Goal: Task Accomplishment & Management: Manage account settings

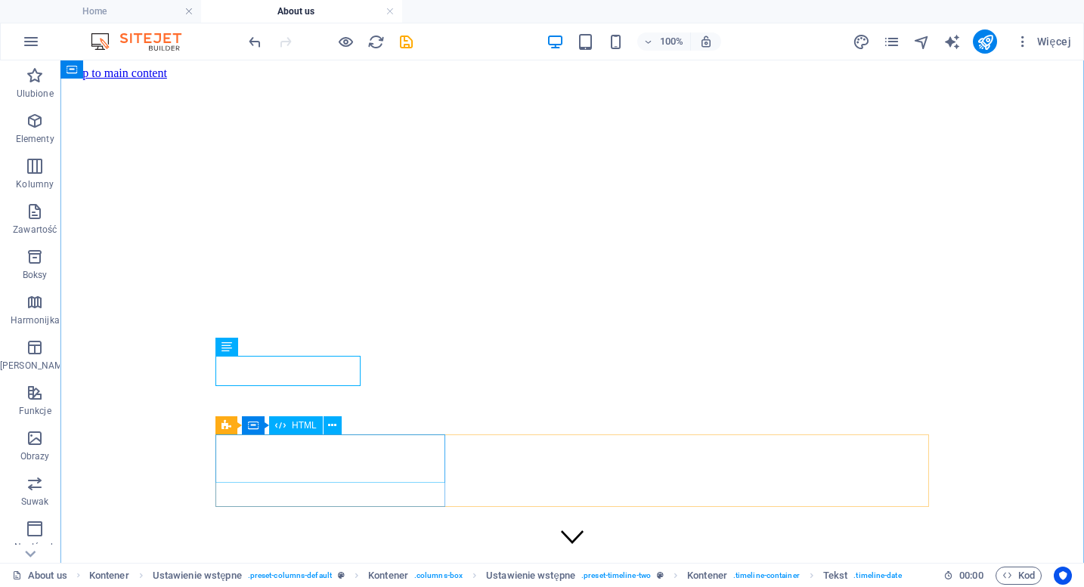
scroll to position [854, 0]
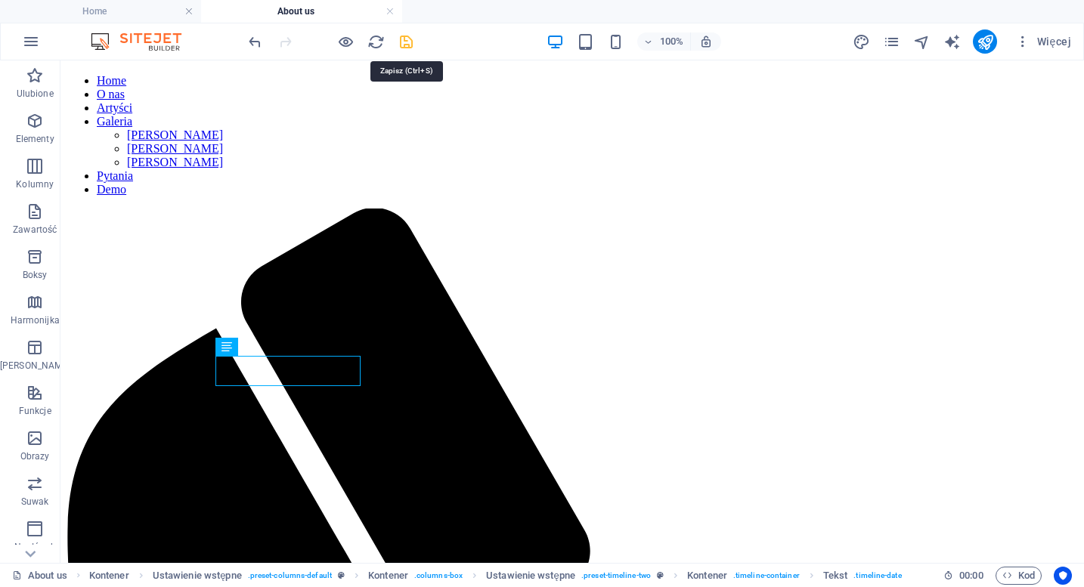
click at [407, 40] on icon "save" at bounding box center [406, 41] width 17 height 17
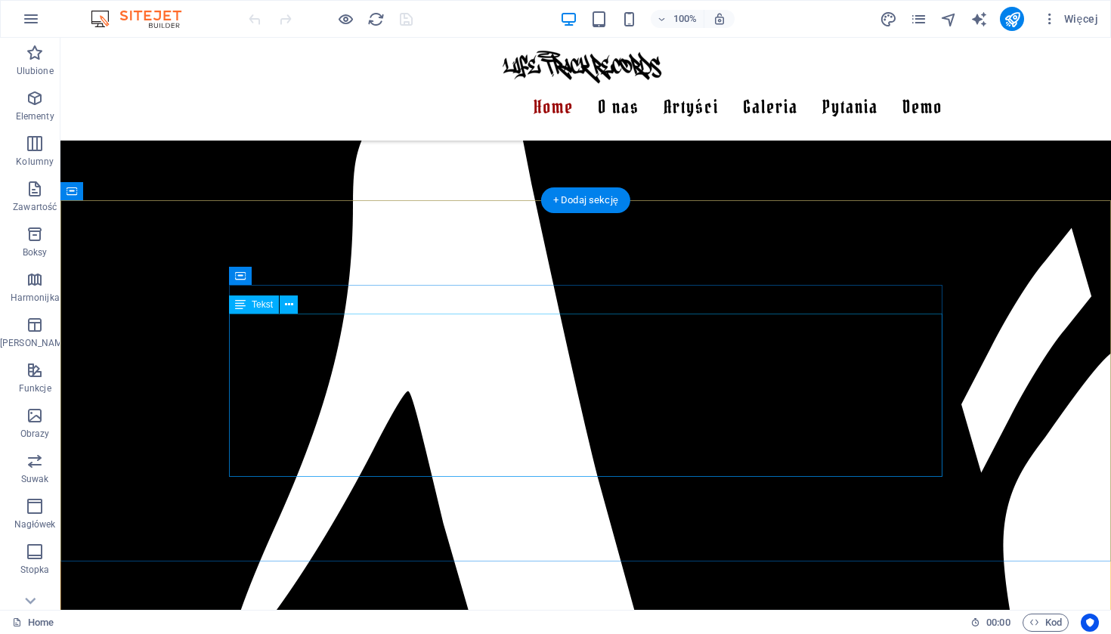
scroll to position [1294, 0]
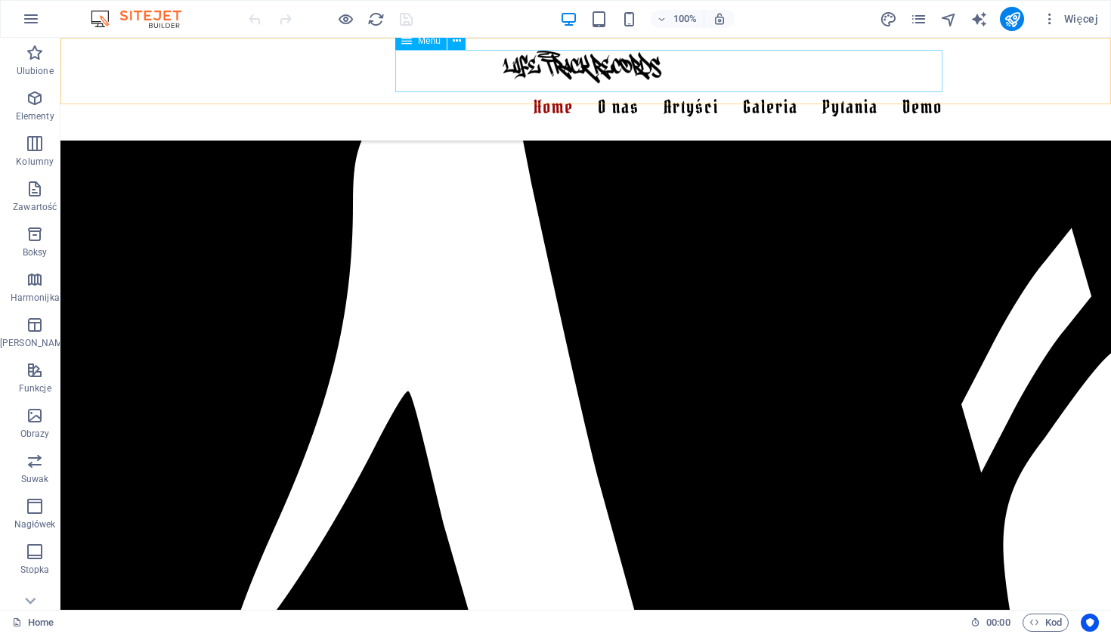
click at [623, 86] on nav "Home O nas Artyści Galeria [PERSON_NAME] [PERSON_NAME] Pytania Demo" at bounding box center [585, 107] width 713 height 42
click at [1083, 17] on span "Więcej" at bounding box center [1070, 18] width 56 height 15
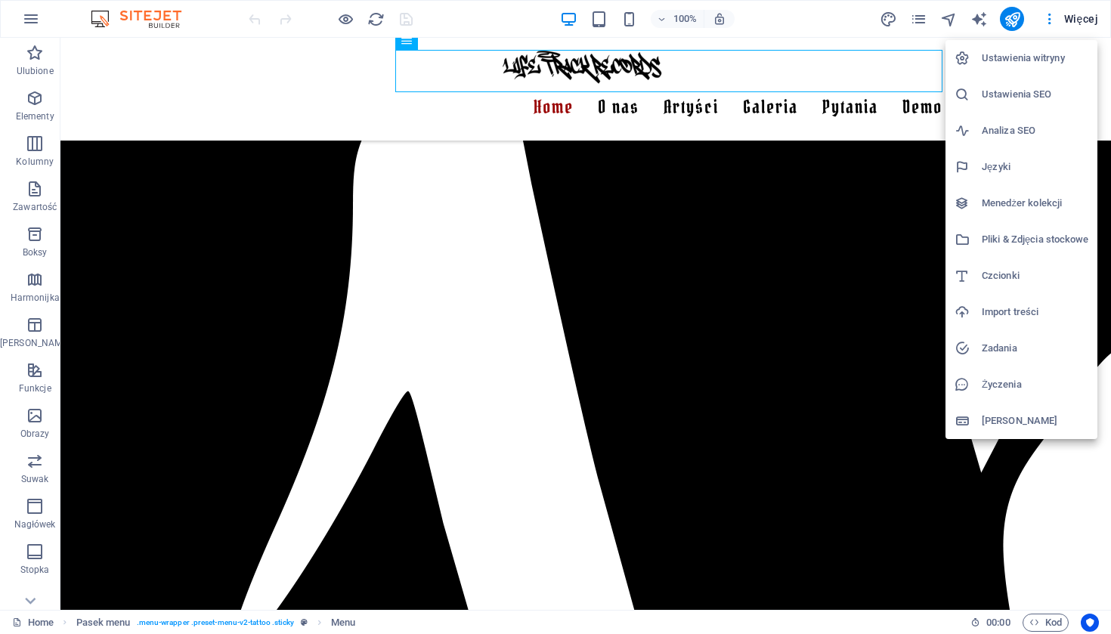
click at [927, 22] on div at bounding box center [555, 317] width 1111 height 634
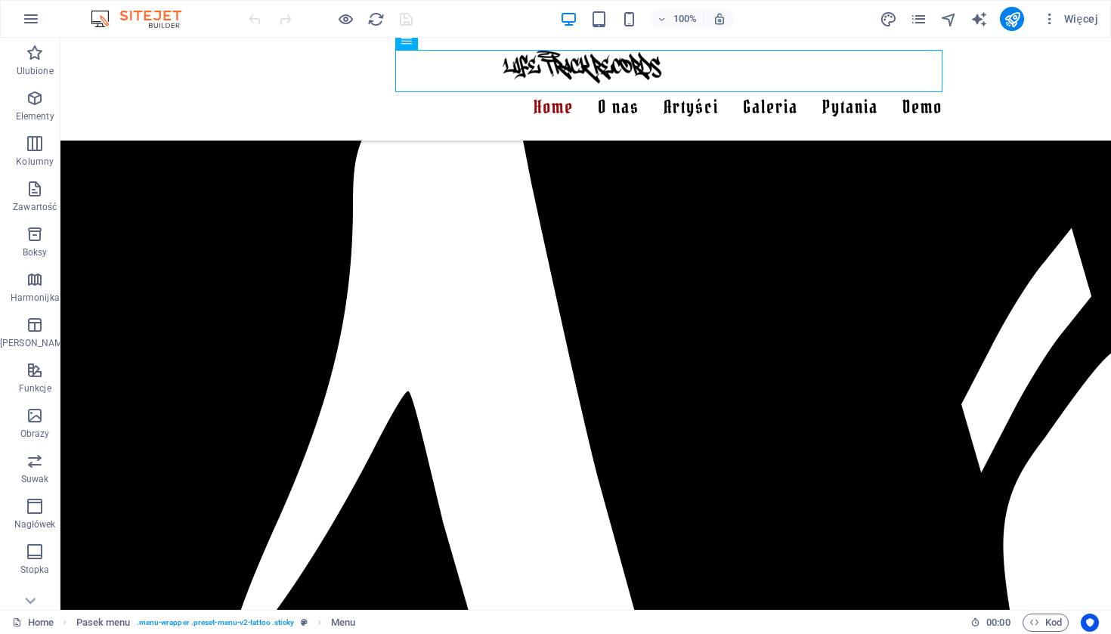
click at [920, 15] on icon "pages" at bounding box center [918, 19] width 17 height 17
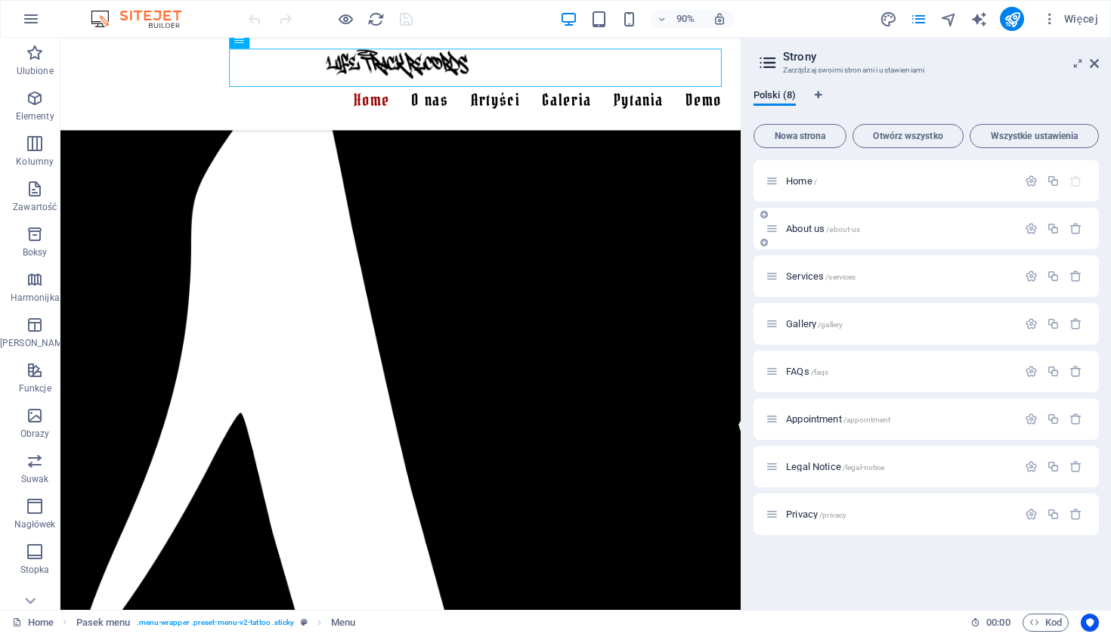
click at [880, 222] on div "About us /about-us" at bounding box center [892, 228] width 252 height 17
click at [898, 240] on div "About us /about-us" at bounding box center [926, 229] width 345 height 42
click at [799, 240] on div "About us /about-us" at bounding box center [926, 229] width 345 height 42
click at [800, 223] on div "About us /about-us" at bounding box center [892, 228] width 252 height 17
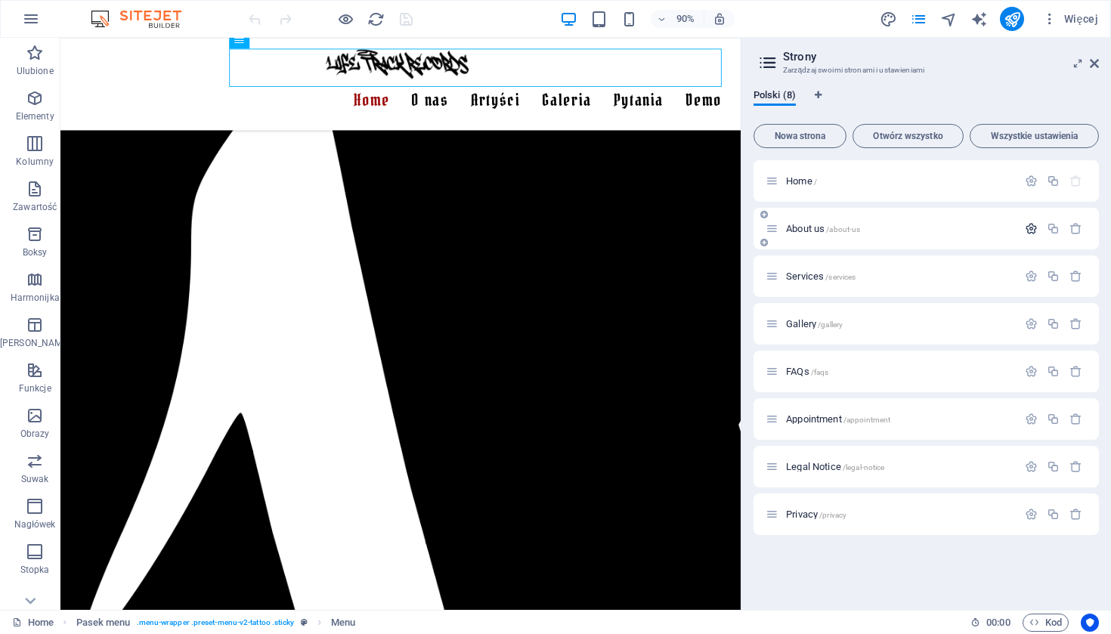
click at [1029, 233] on icon "button" at bounding box center [1031, 228] width 13 height 13
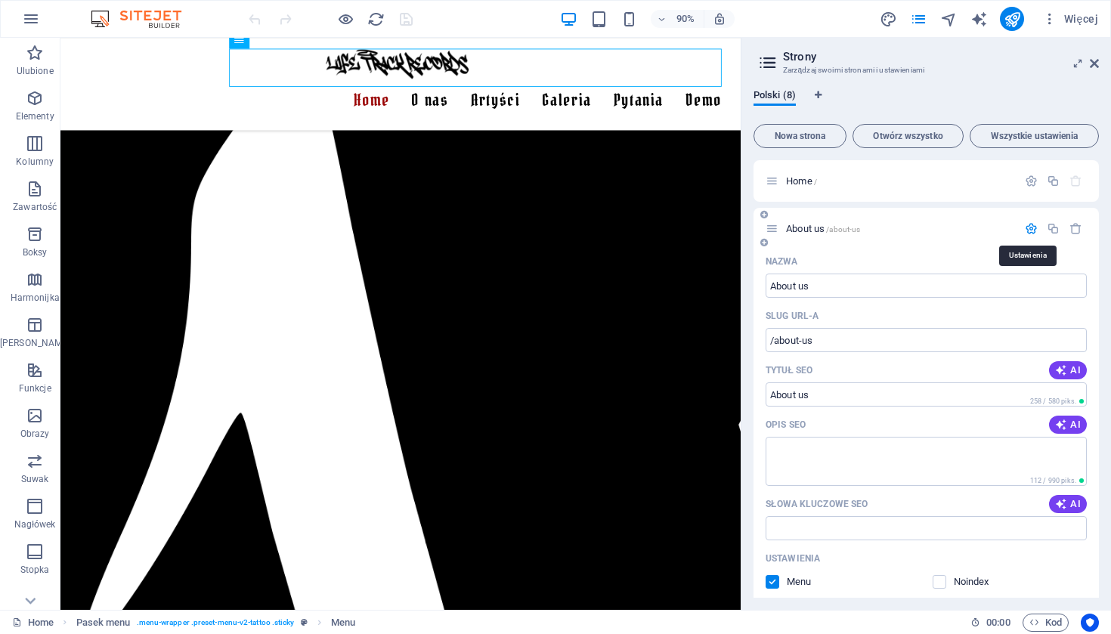
click at [1029, 233] on icon "button" at bounding box center [1031, 228] width 13 height 13
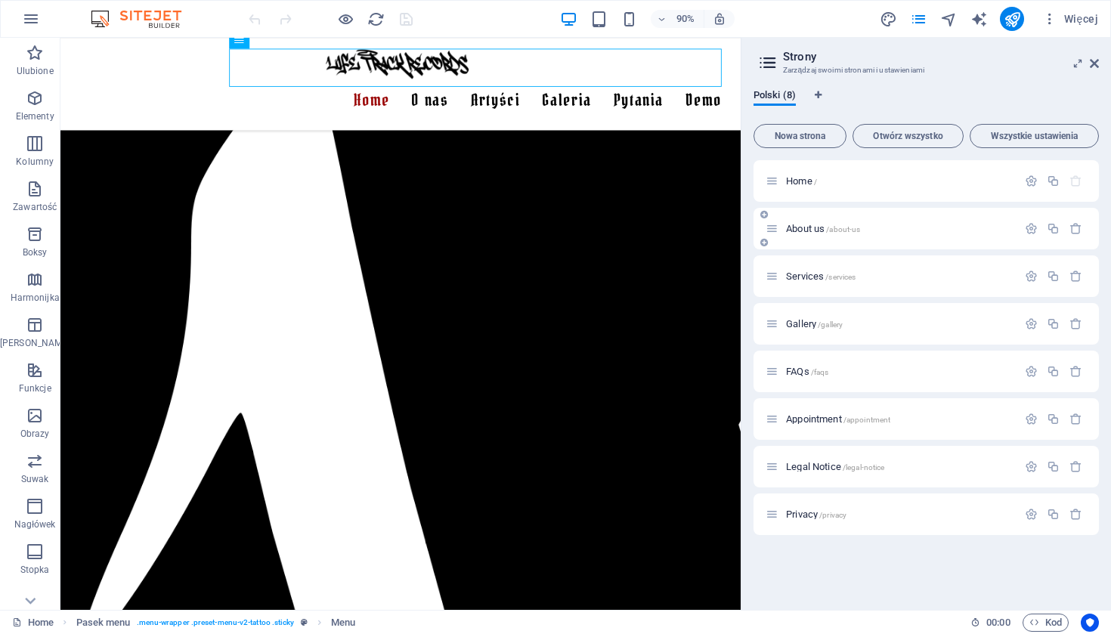
click at [835, 223] on div "About us /about-us" at bounding box center [892, 228] width 252 height 17
click at [844, 227] on span "/about-us" at bounding box center [843, 229] width 34 height 8
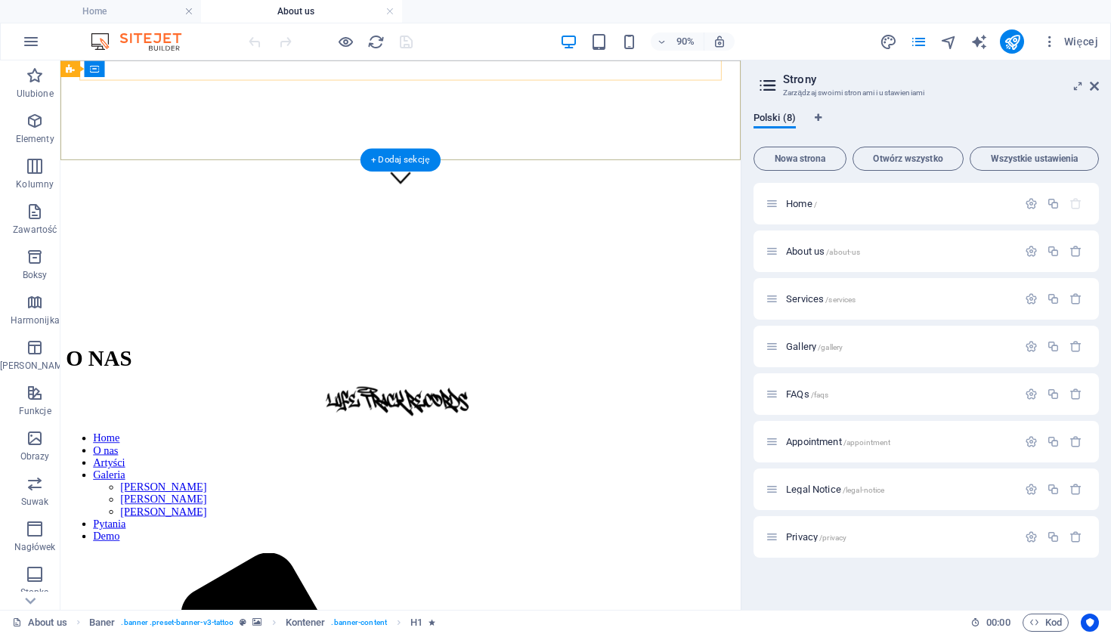
scroll to position [458, 0]
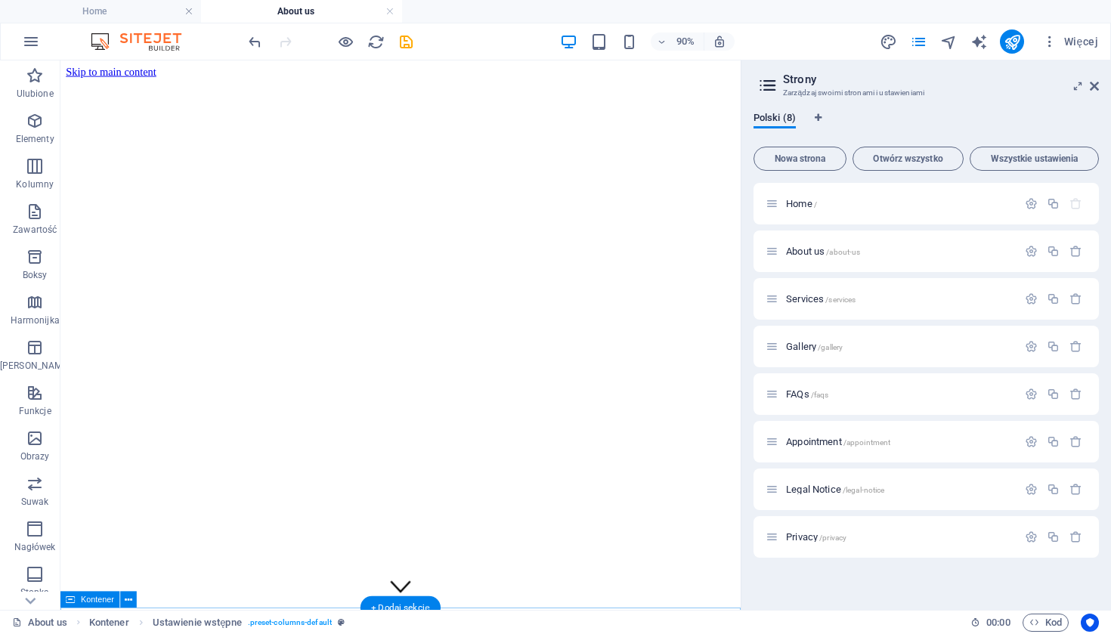
scroll to position [0, 0]
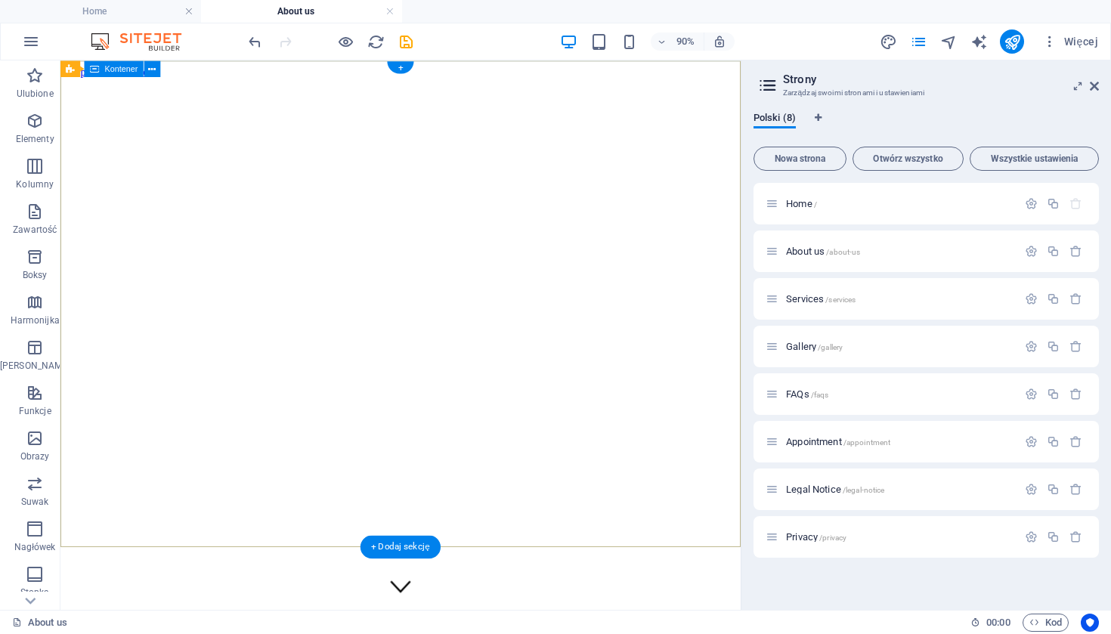
click at [155, 70] on icon at bounding box center [152, 68] width 8 height 14
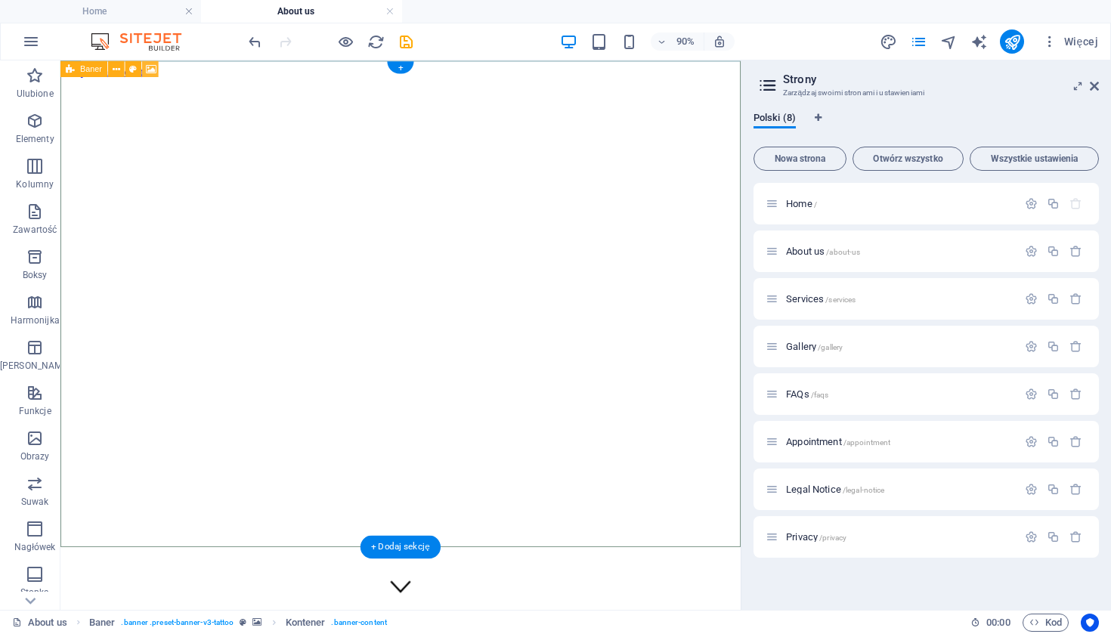
click at [150, 68] on icon at bounding box center [151, 68] width 11 height 14
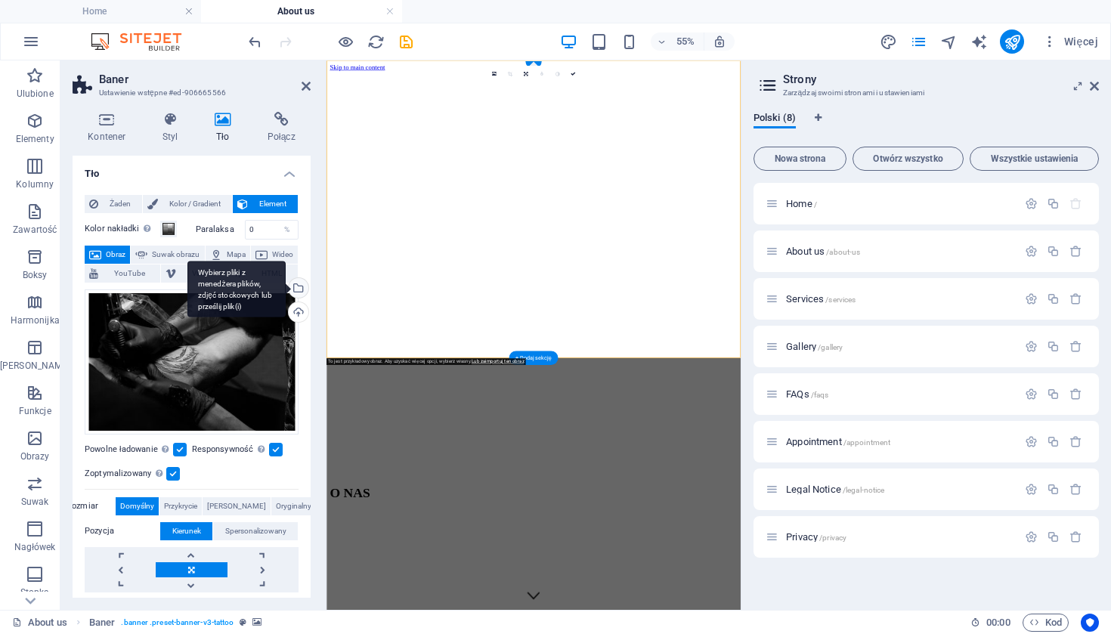
click at [294, 286] on div "Wybierz pliki z menedżera plików, zdjęć stockowych lub prześlij plik(i)" at bounding box center [297, 289] width 23 height 23
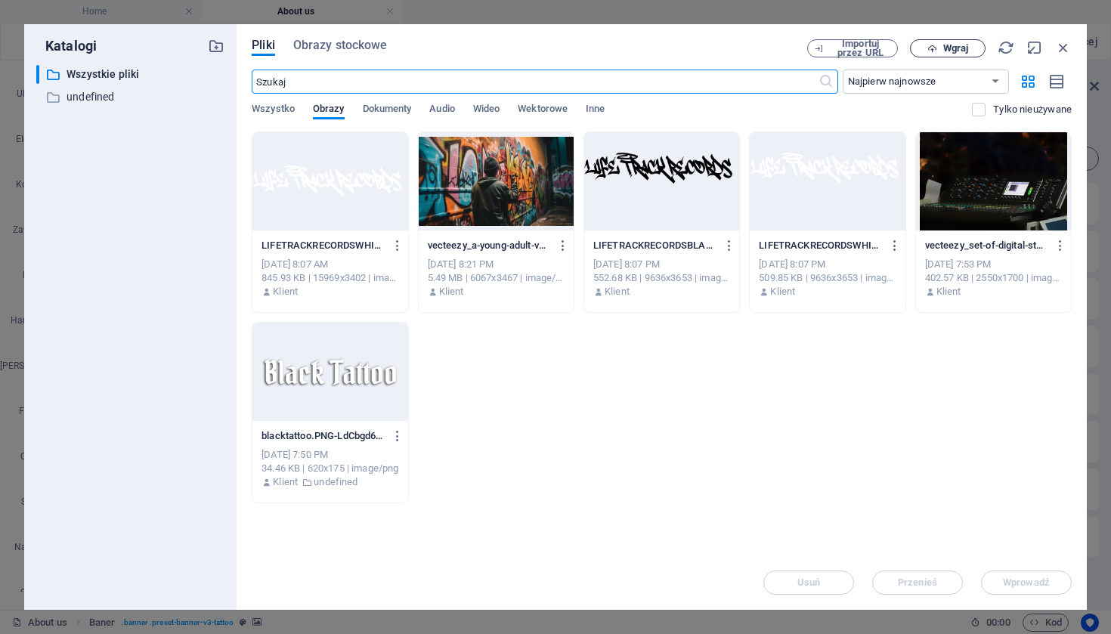
click at [954, 56] on button "Wgraj" at bounding box center [948, 48] width 76 height 18
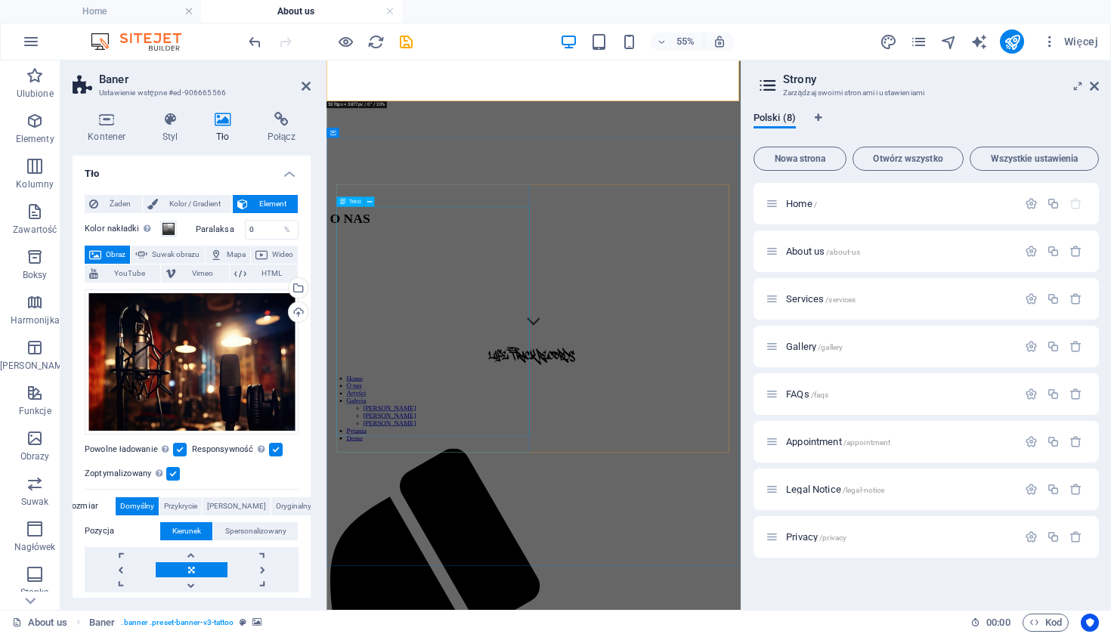
scroll to position [503, 0]
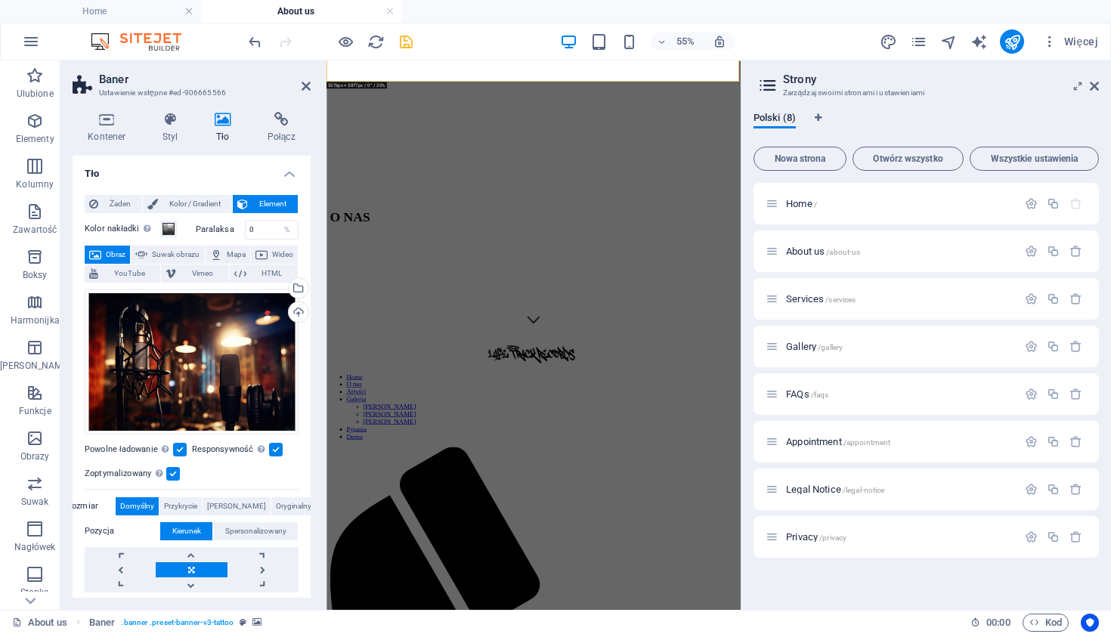
click at [408, 41] on icon "save" at bounding box center [406, 41] width 17 height 17
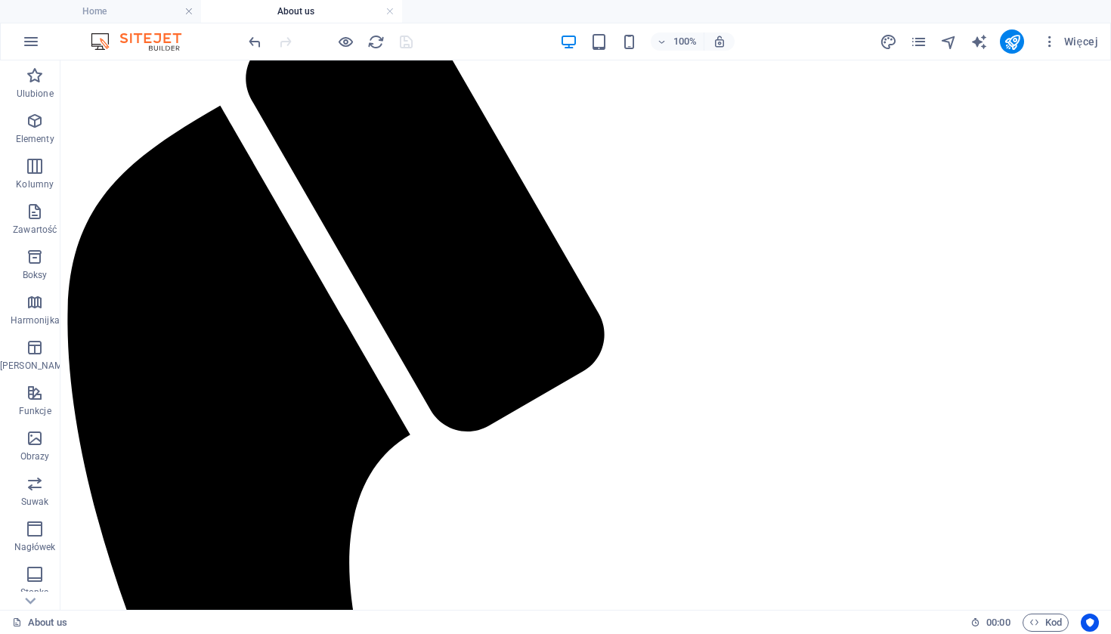
scroll to position [1086, 0]
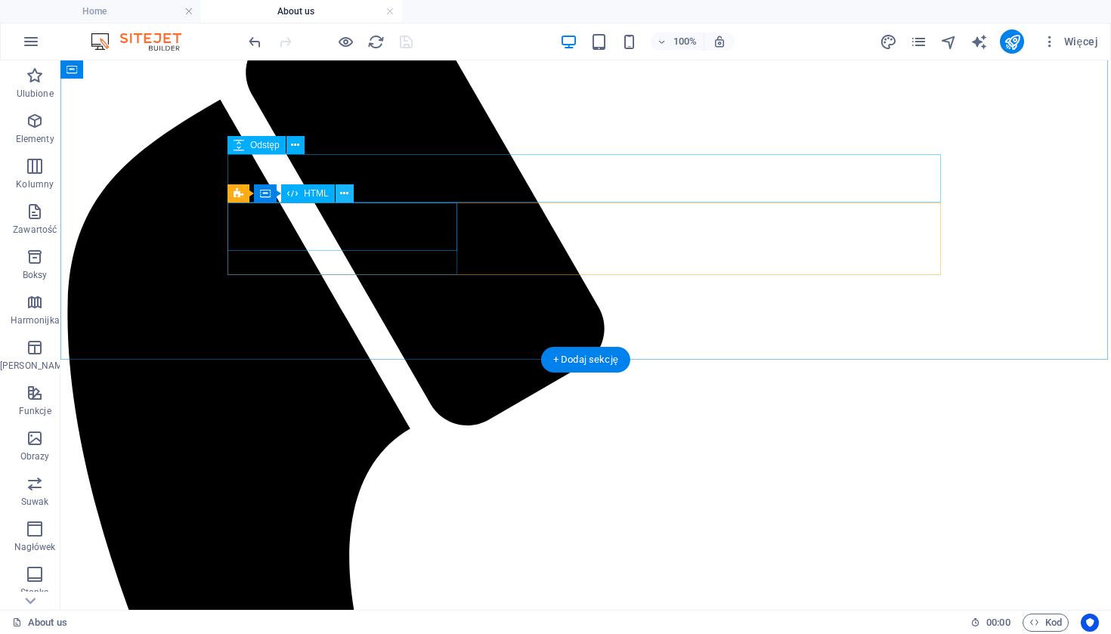
click at [347, 193] on icon at bounding box center [344, 194] width 8 height 16
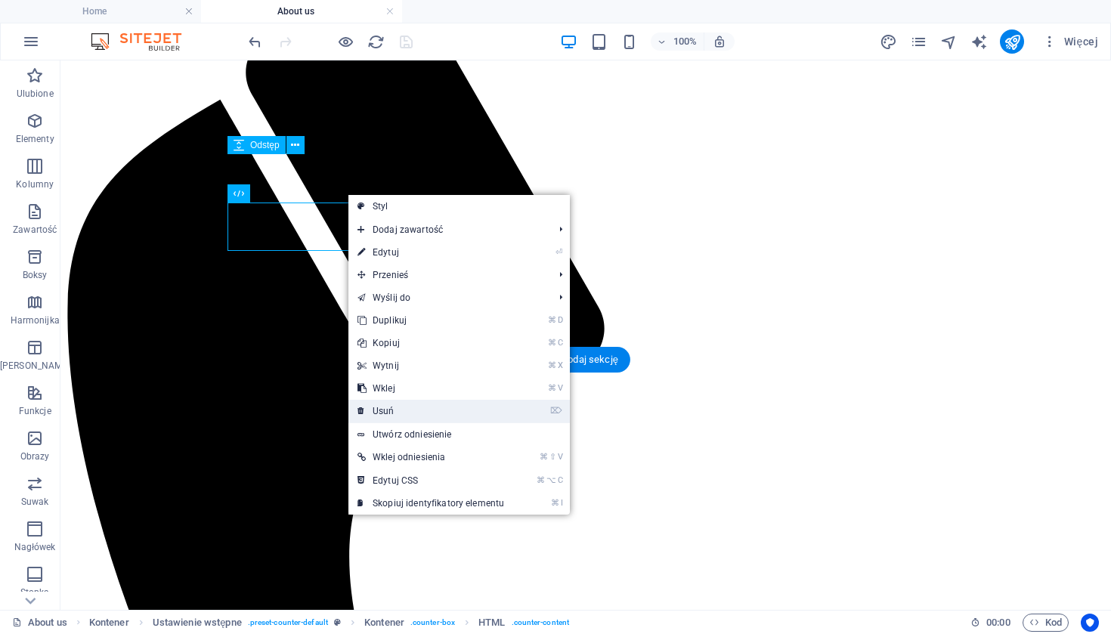
click at [404, 410] on link "⌦ Usuń" at bounding box center [430, 411] width 165 height 23
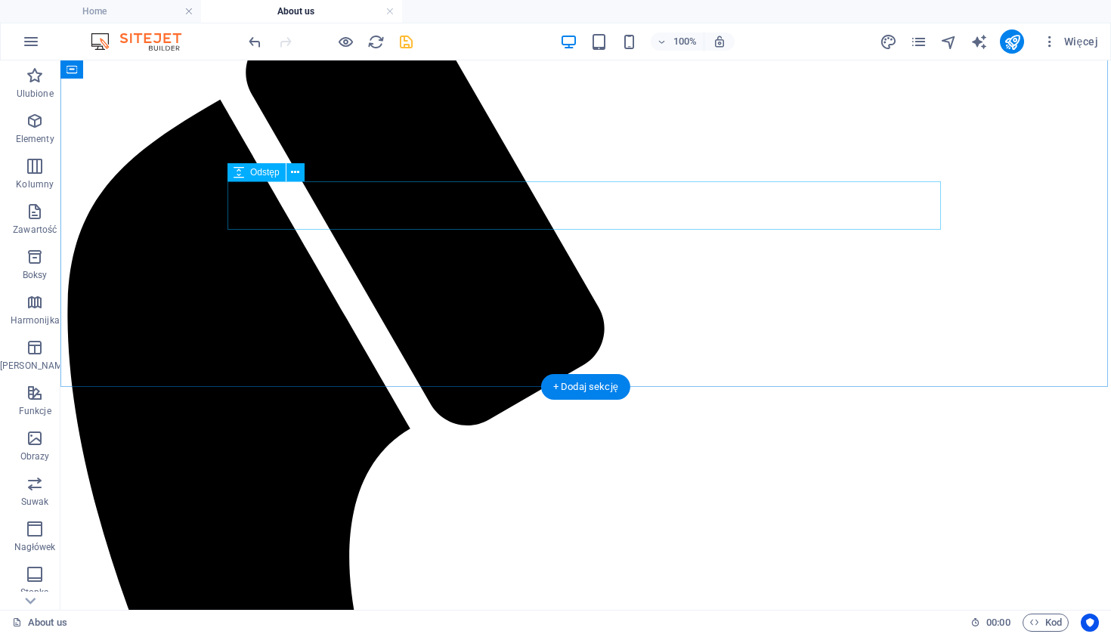
scroll to position [989, 0]
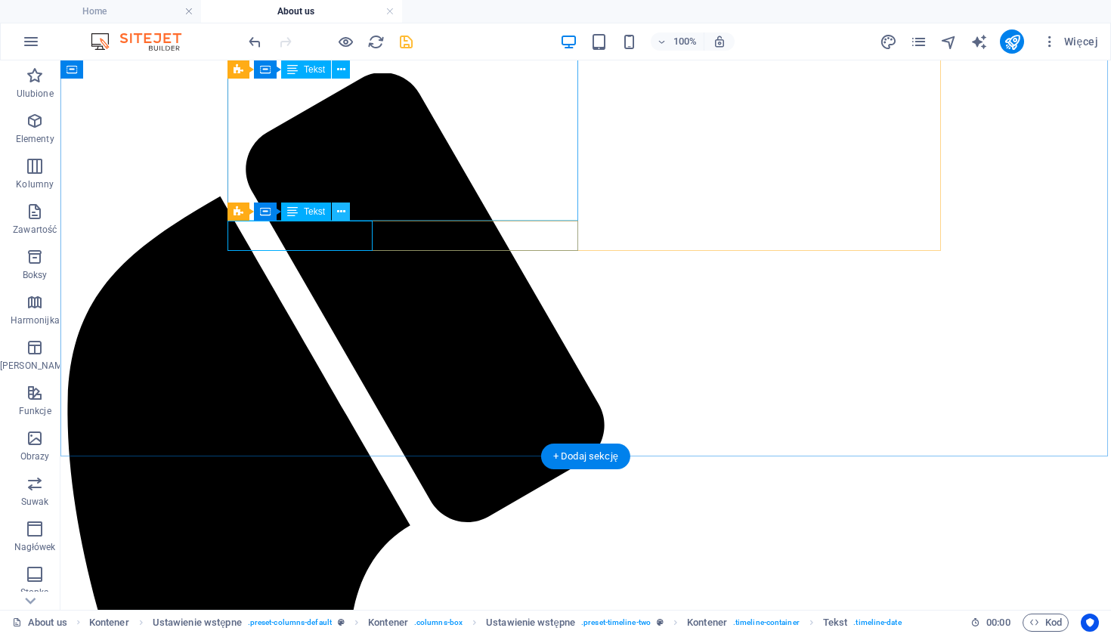
click at [341, 213] on icon at bounding box center [341, 212] width 8 height 16
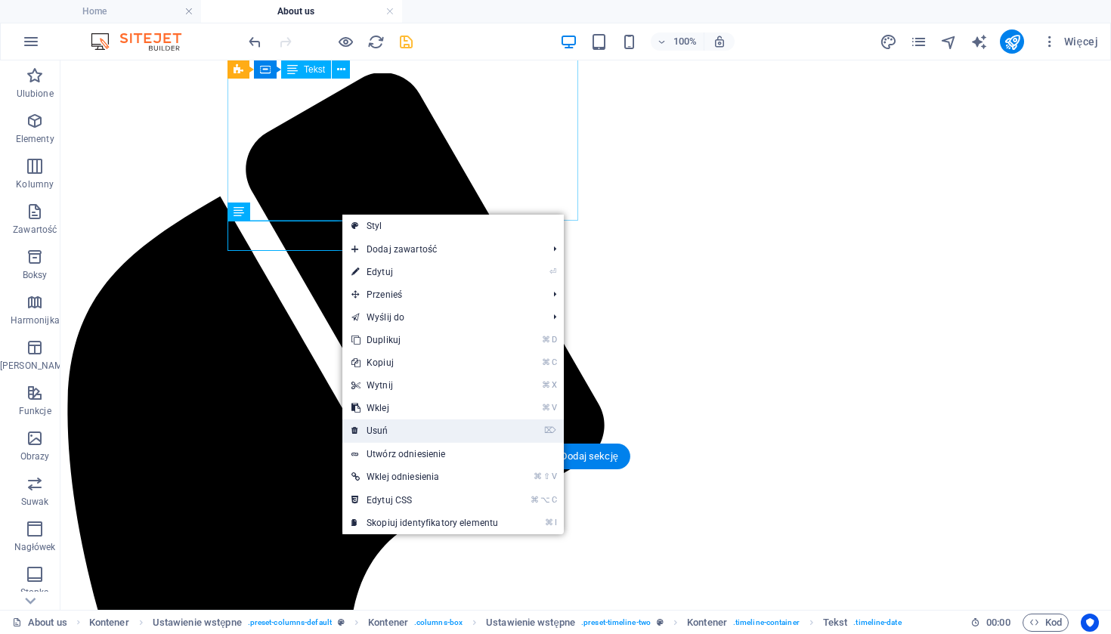
click at [386, 423] on link "⌦ Usuń" at bounding box center [424, 430] width 165 height 23
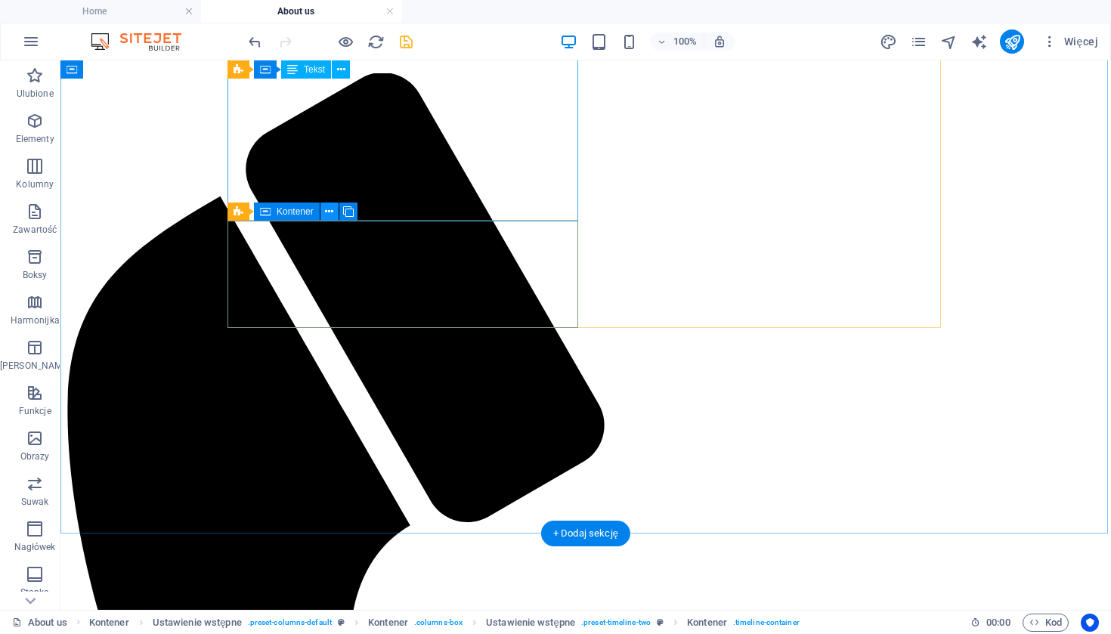
click at [329, 212] on icon at bounding box center [329, 212] width 8 height 16
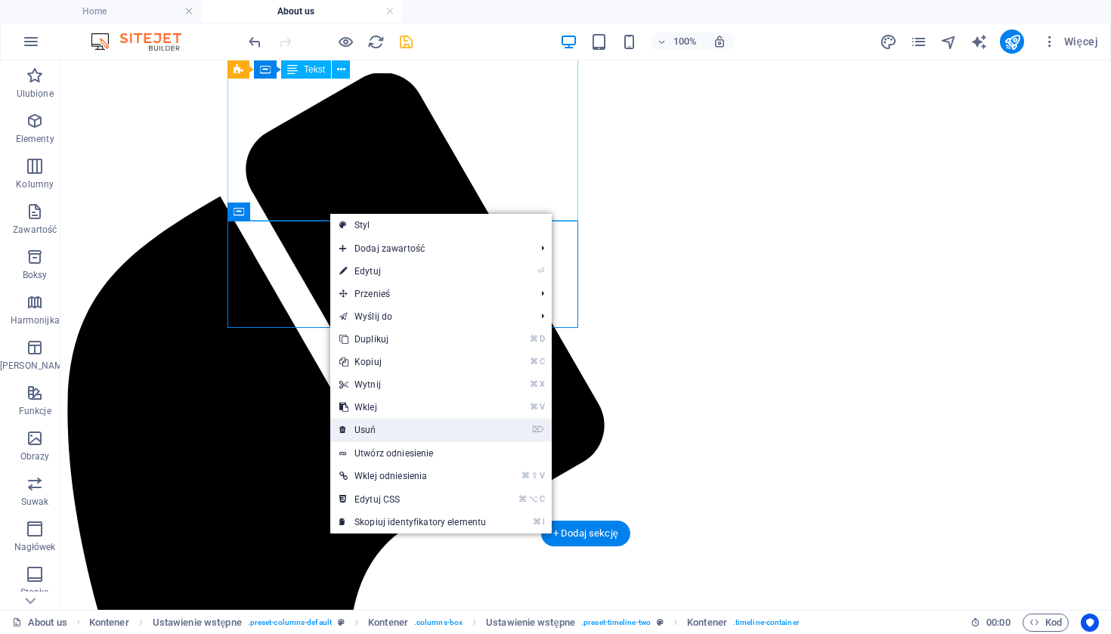
click at [360, 433] on link "⌦ Usuń" at bounding box center [412, 430] width 165 height 23
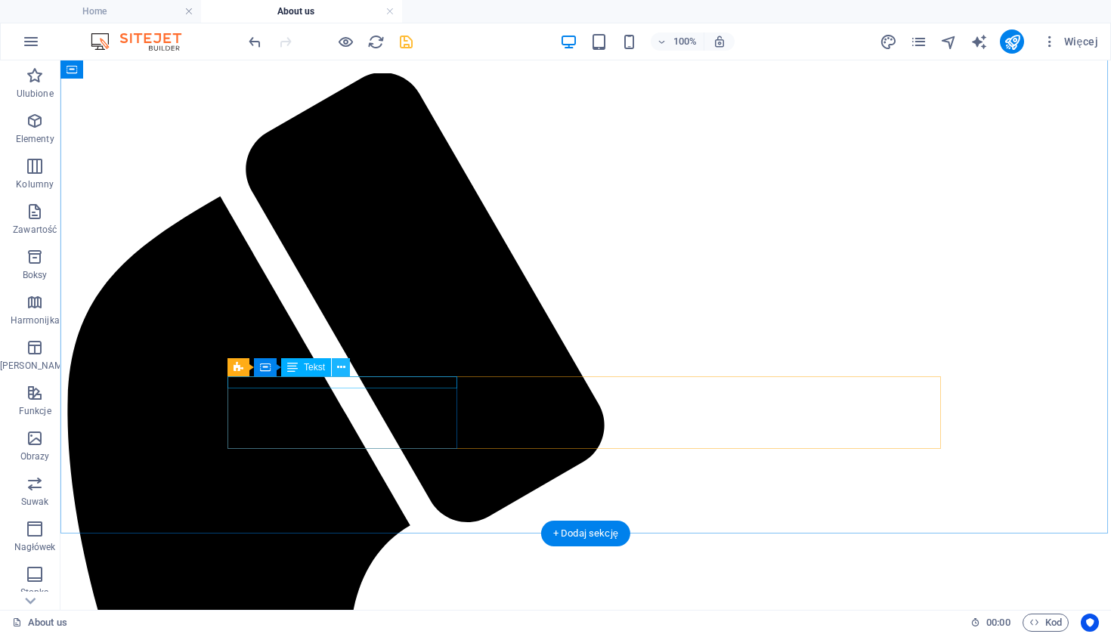
click at [340, 367] on icon at bounding box center [341, 368] width 8 height 16
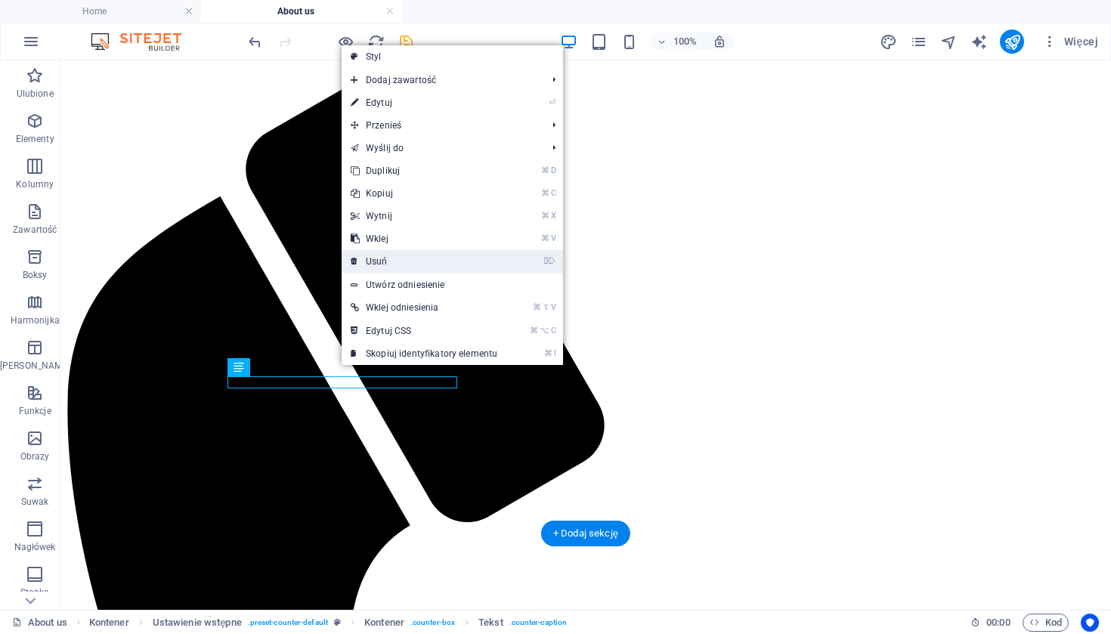
click at [399, 264] on link "⌦ Usuń" at bounding box center [424, 261] width 165 height 23
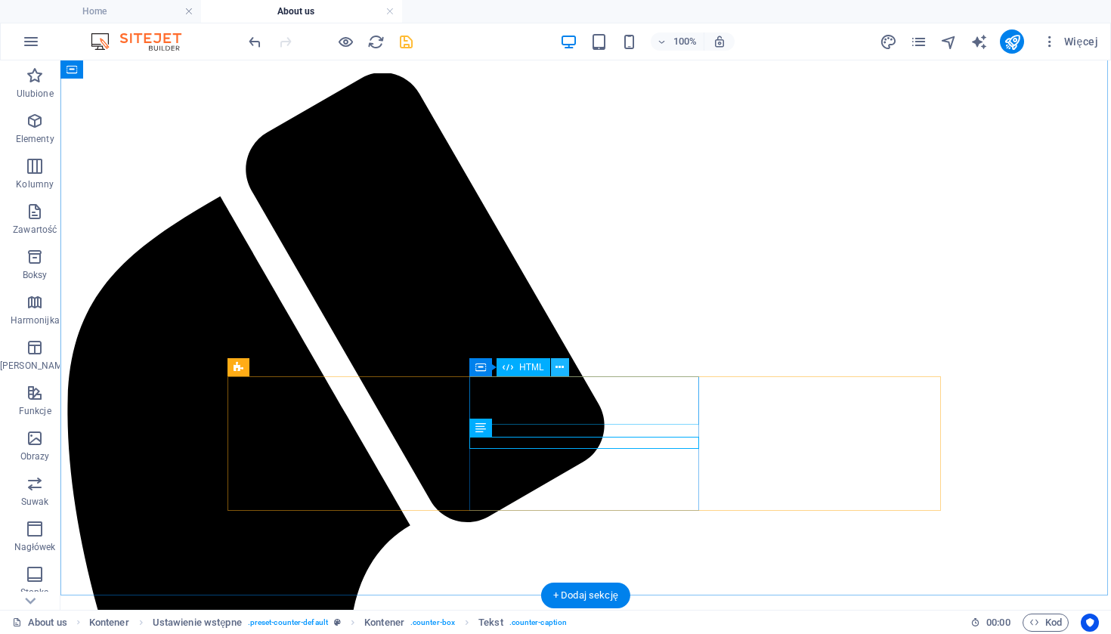
click at [559, 373] on icon at bounding box center [560, 368] width 8 height 16
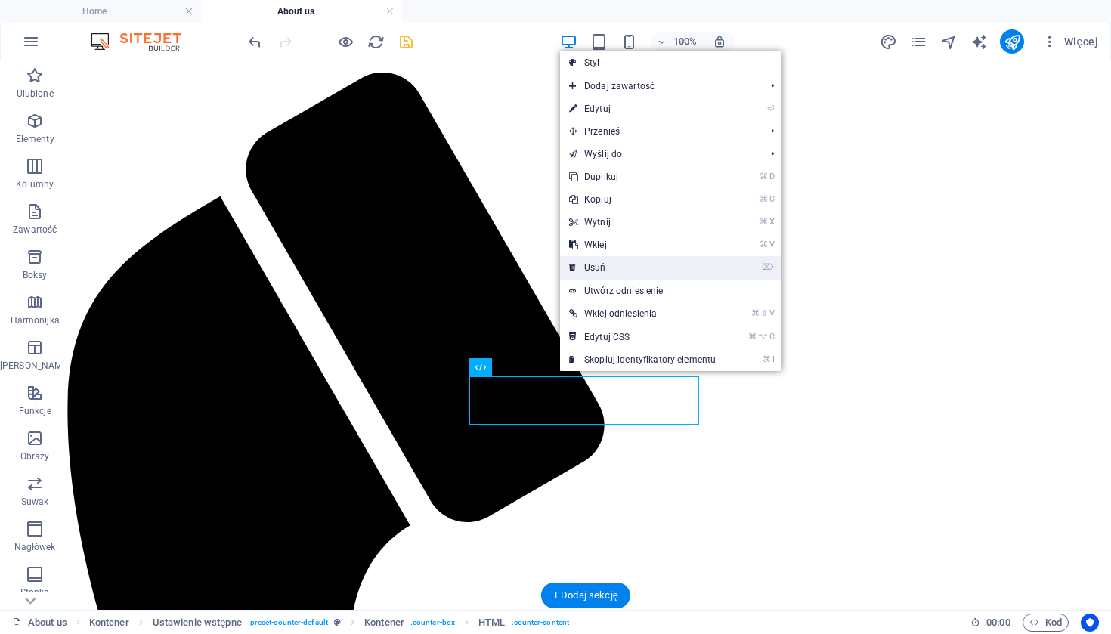
click at [605, 268] on link "⌦ Usuń" at bounding box center [642, 267] width 165 height 23
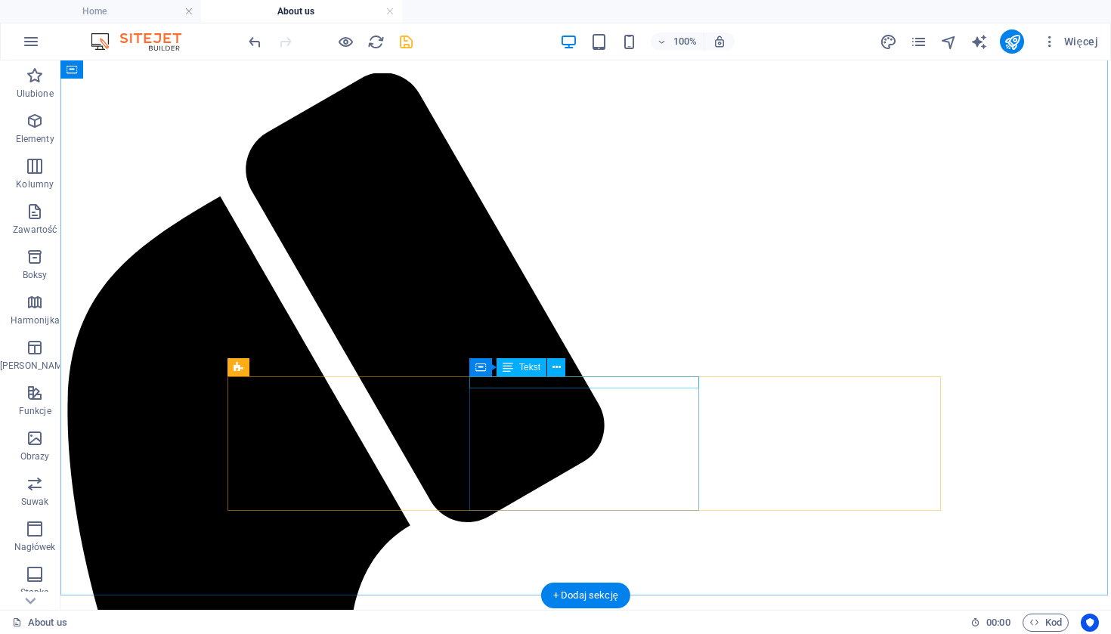
click at [560, 363] on icon at bounding box center [556, 368] width 8 height 16
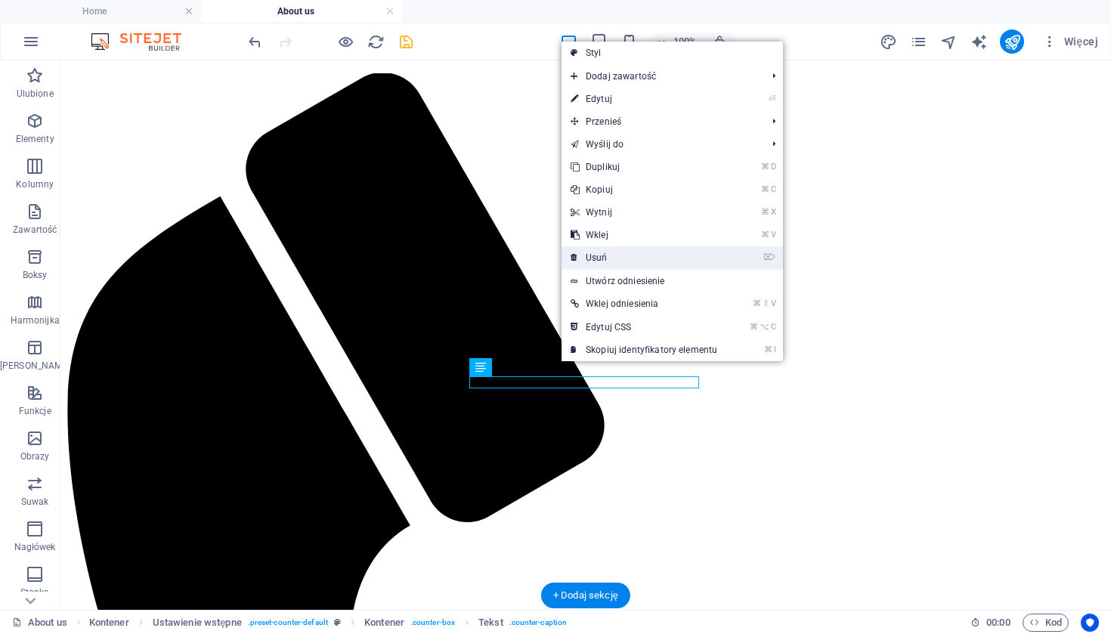
click at [607, 254] on link "⌦ Usuń" at bounding box center [644, 257] width 165 height 23
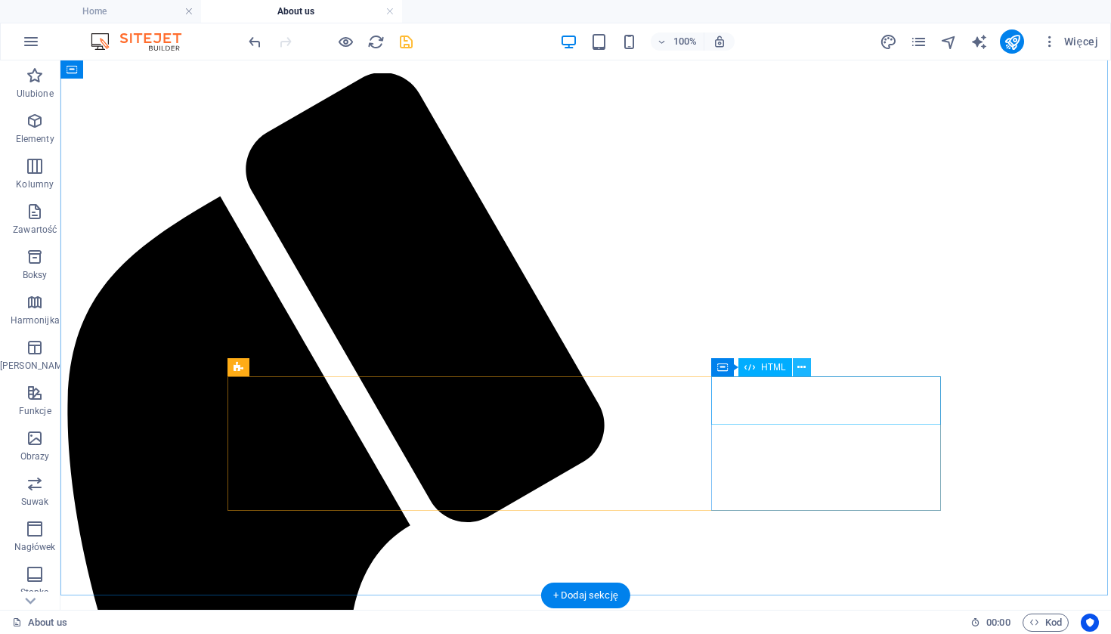
click at [802, 370] on icon at bounding box center [801, 368] width 8 height 16
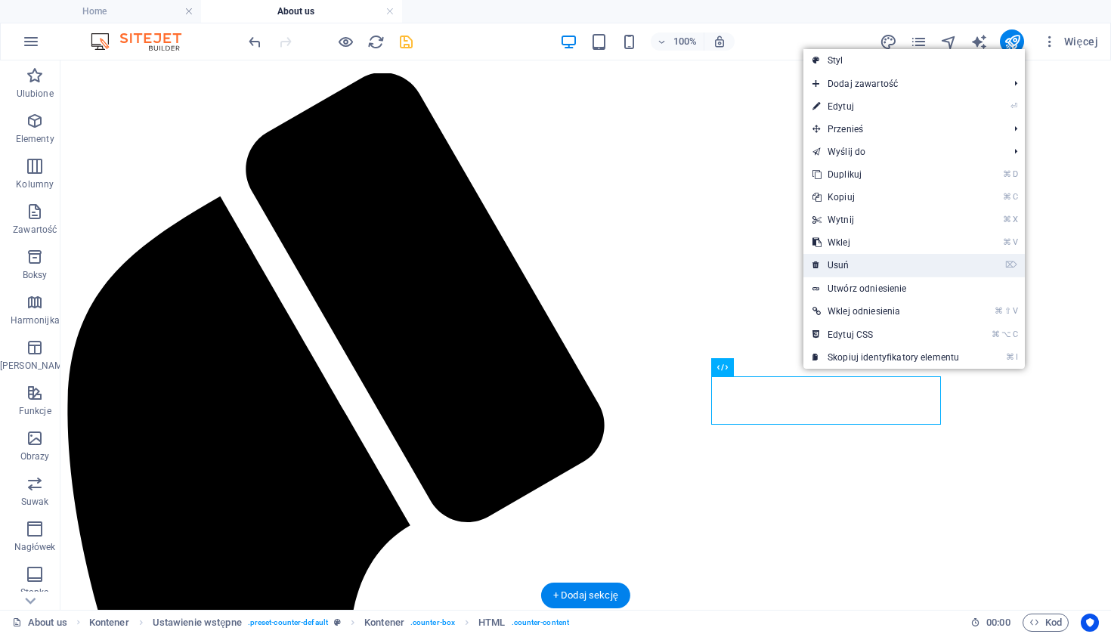
click at [846, 268] on link "⌦ Usuń" at bounding box center [885, 265] width 165 height 23
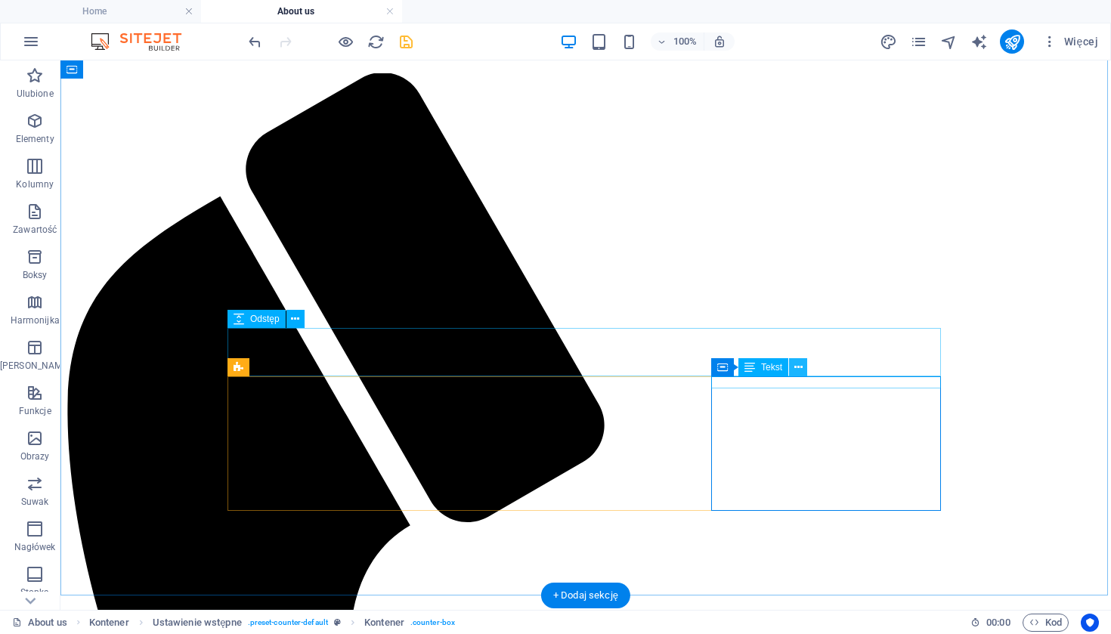
click at [794, 367] on icon at bounding box center [798, 368] width 8 height 16
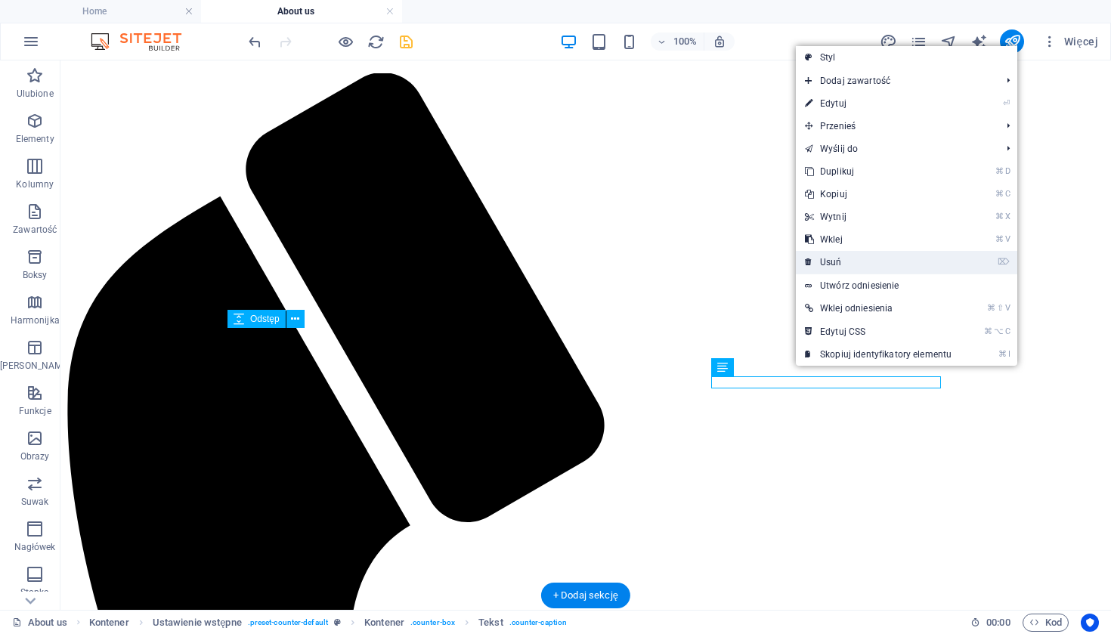
click at [857, 268] on link "⌦ Usuń" at bounding box center [878, 262] width 165 height 23
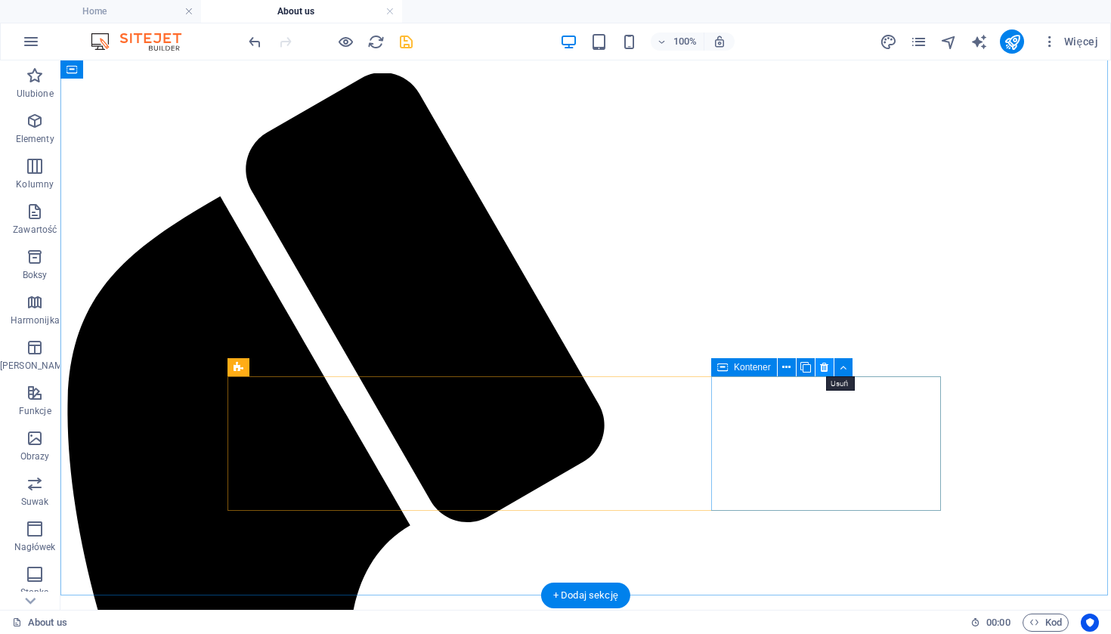
click at [828, 369] on icon at bounding box center [824, 368] width 8 height 16
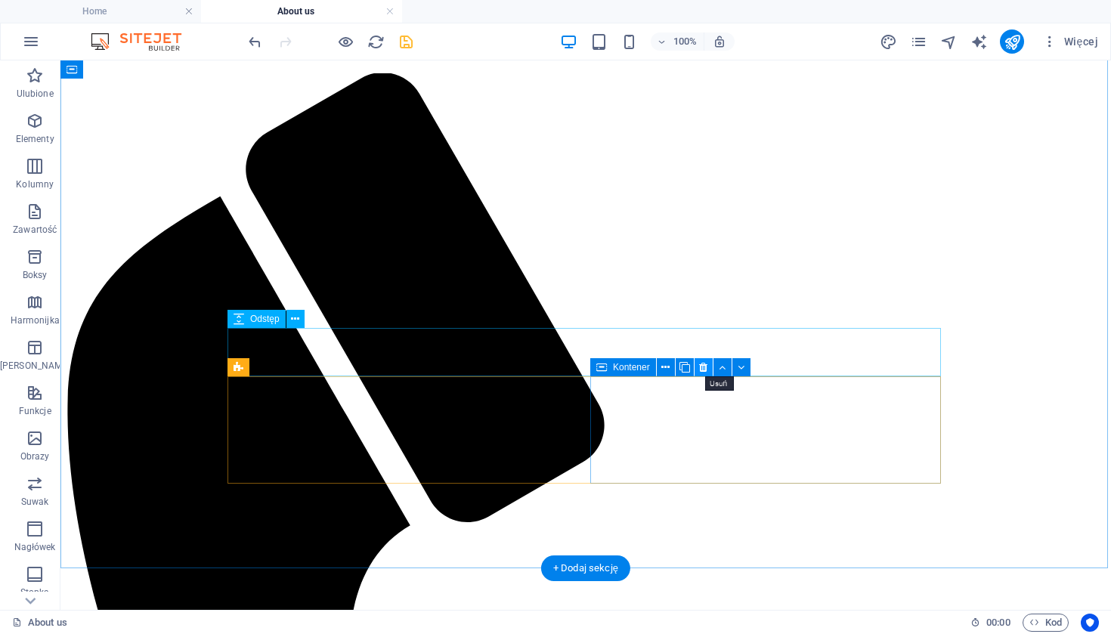
click at [705, 364] on icon at bounding box center [703, 368] width 8 height 16
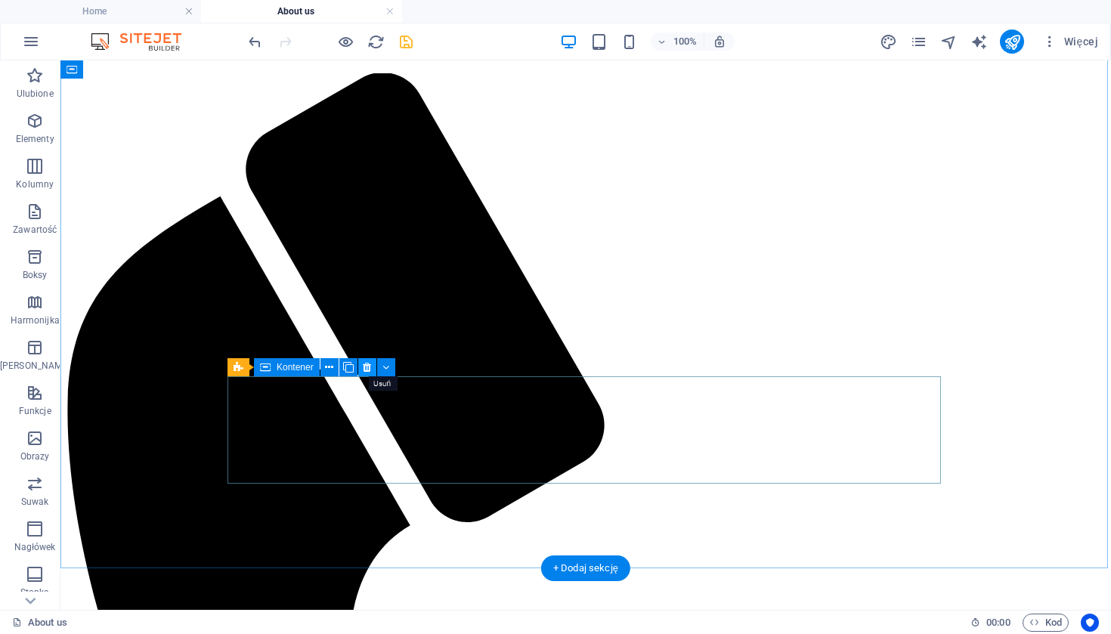
click at [365, 366] on icon at bounding box center [367, 368] width 8 height 16
click at [368, 369] on icon at bounding box center [367, 368] width 8 height 16
click at [371, 371] on icon at bounding box center [367, 368] width 8 height 16
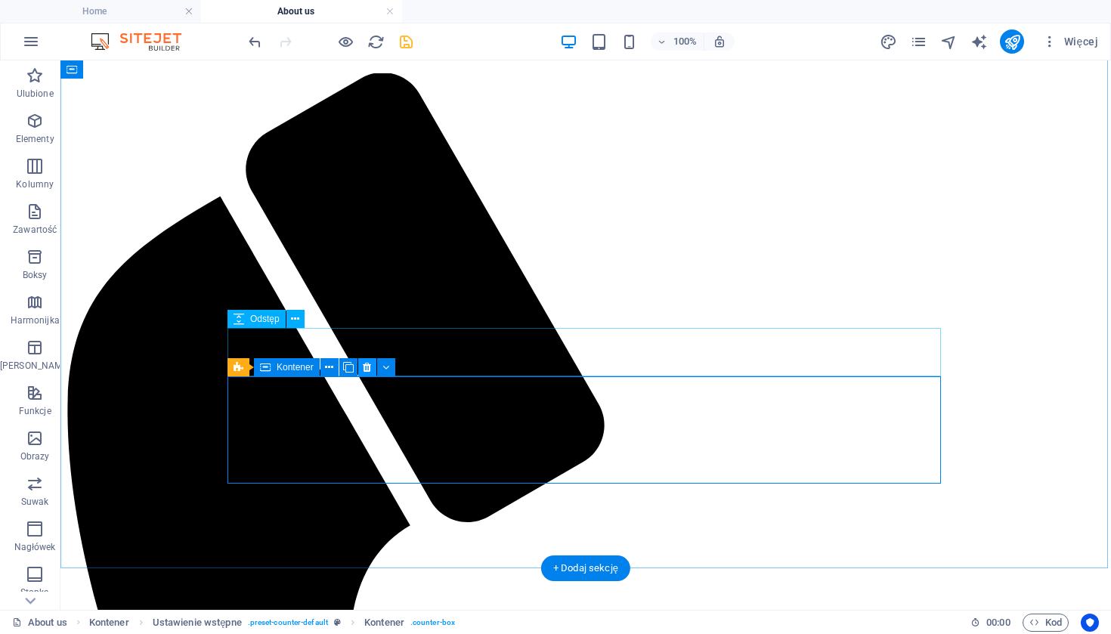
click at [365, 365] on icon at bounding box center [367, 368] width 8 height 16
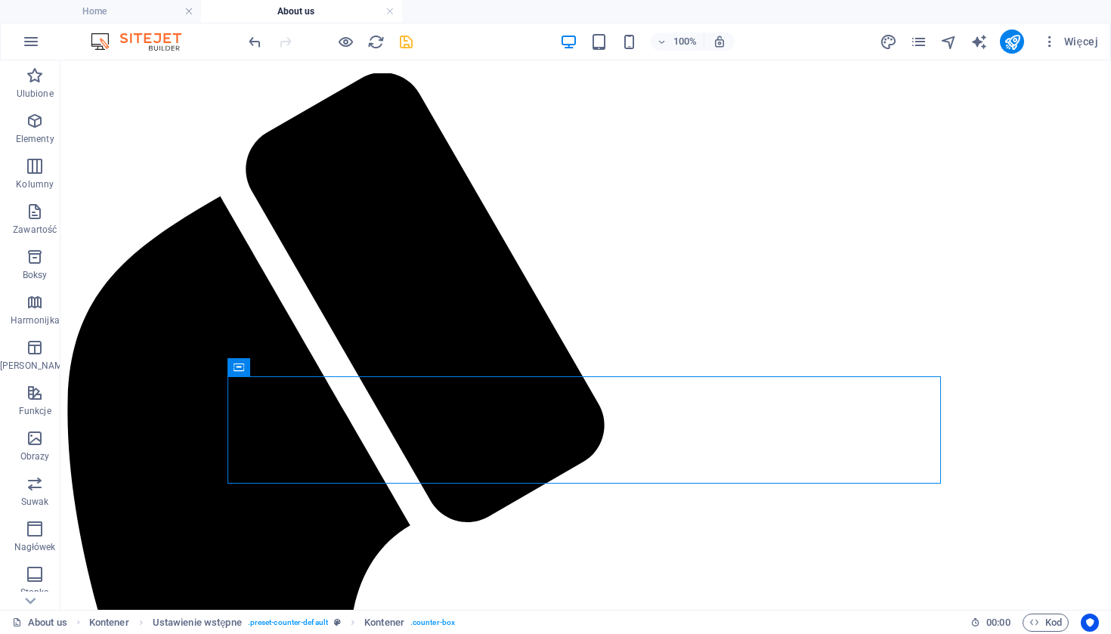
click at [419, 37] on div "100% Więcej" at bounding box center [675, 41] width 859 height 24
click at [410, 37] on icon "save" at bounding box center [406, 41] width 17 height 17
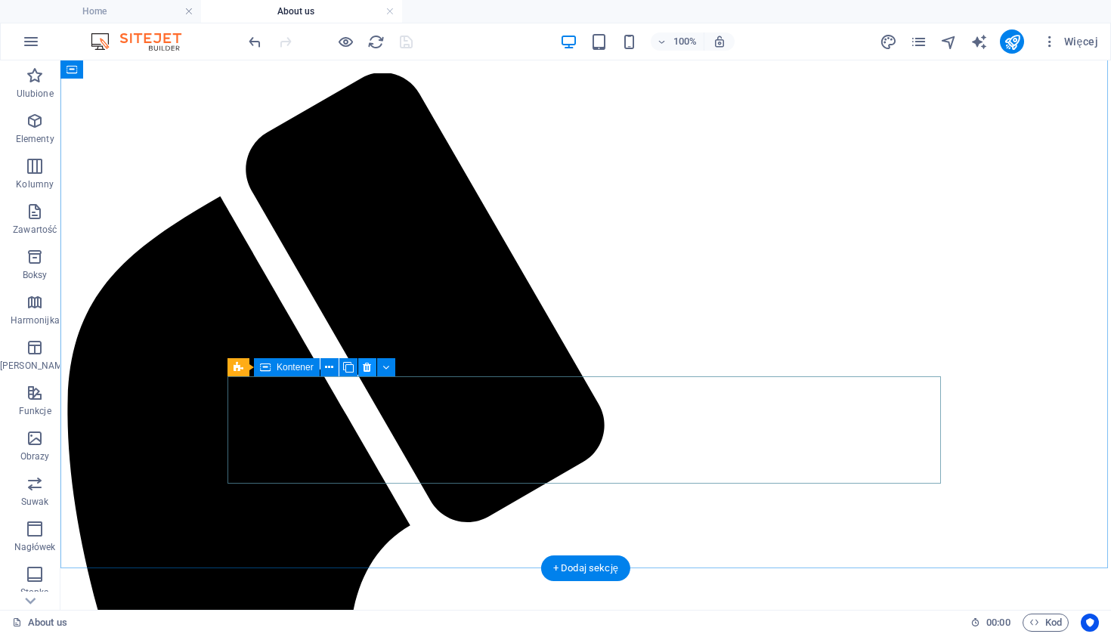
click at [367, 369] on icon at bounding box center [367, 368] width 8 height 16
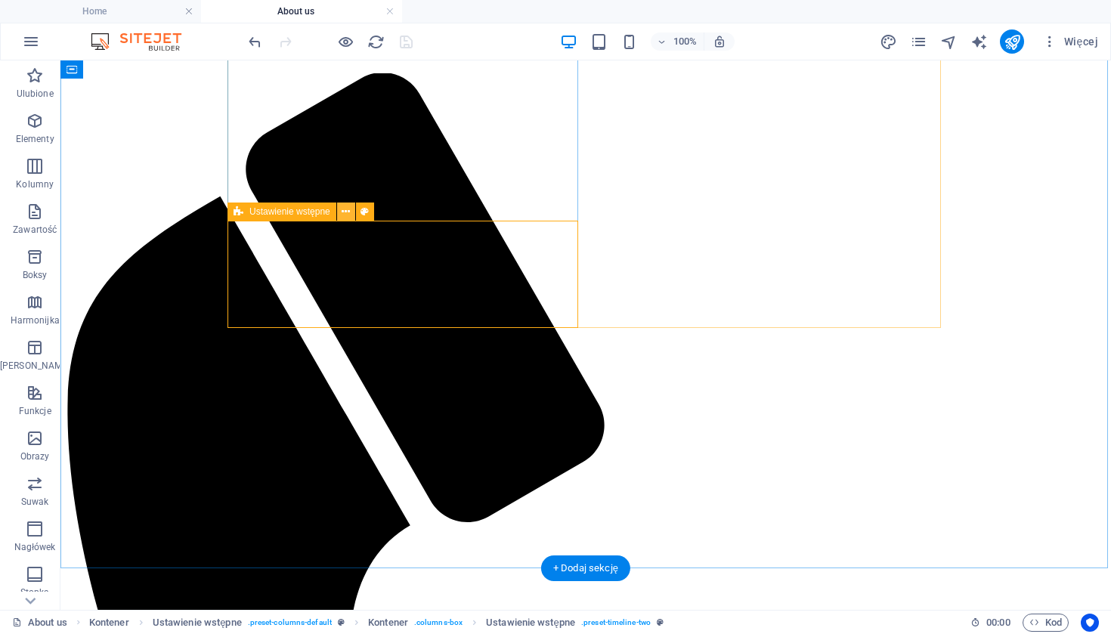
click at [344, 213] on icon at bounding box center [346, 212] width 8 height 16
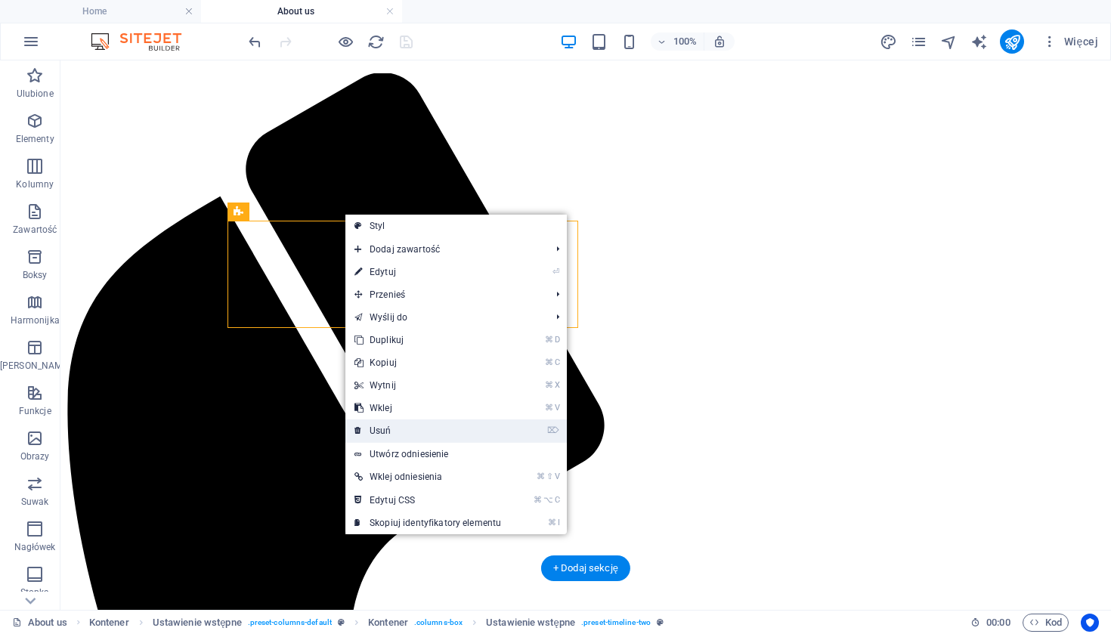
click at [398, 432] on link "⌦ Usuń" at bounding box center [427, 430] width 165 height 23
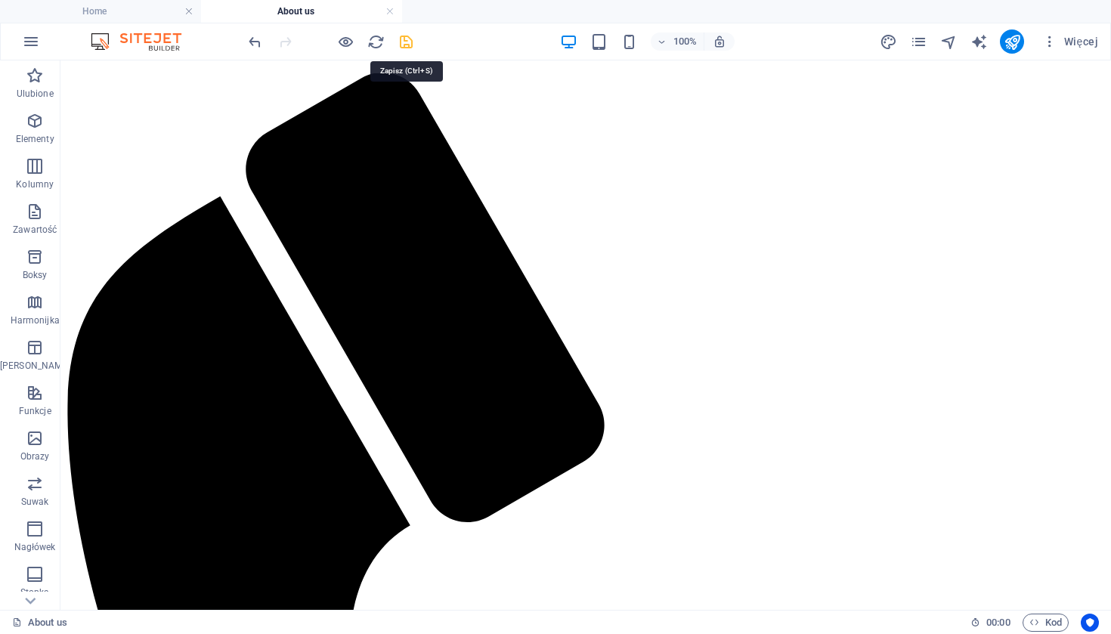
click at [405, 36] on icon "save" at bounding box center [406, 41] width 17 height 17
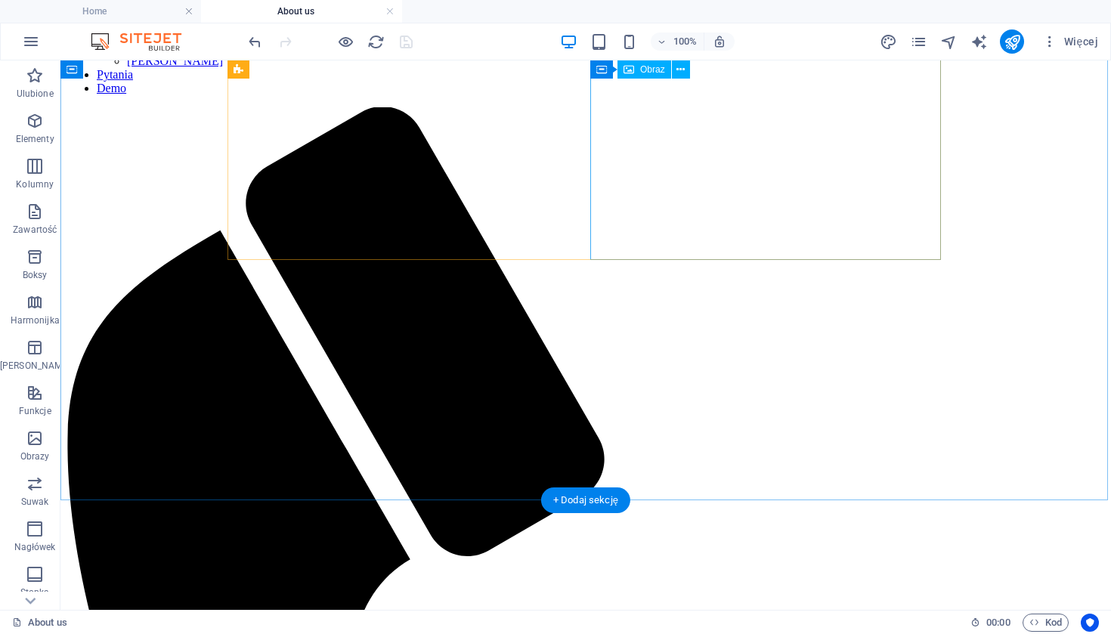
scroll to position [967, 0]
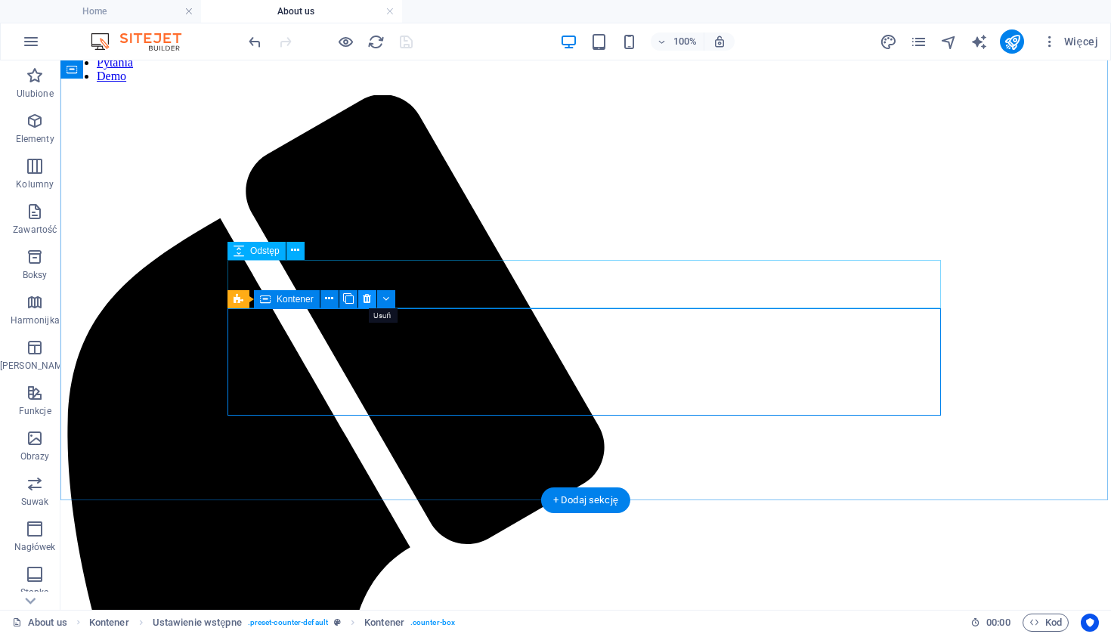
click at [366, 302] on icon at bounding box center [367, 299] width 8 height 16
click at [395, 299] on div "Ustawienie wstępne Kontener" at bounding box center [316, 299] width 178 height 19
click at [391, 299] on button at bounding box center [386, 299] width 18 height 18
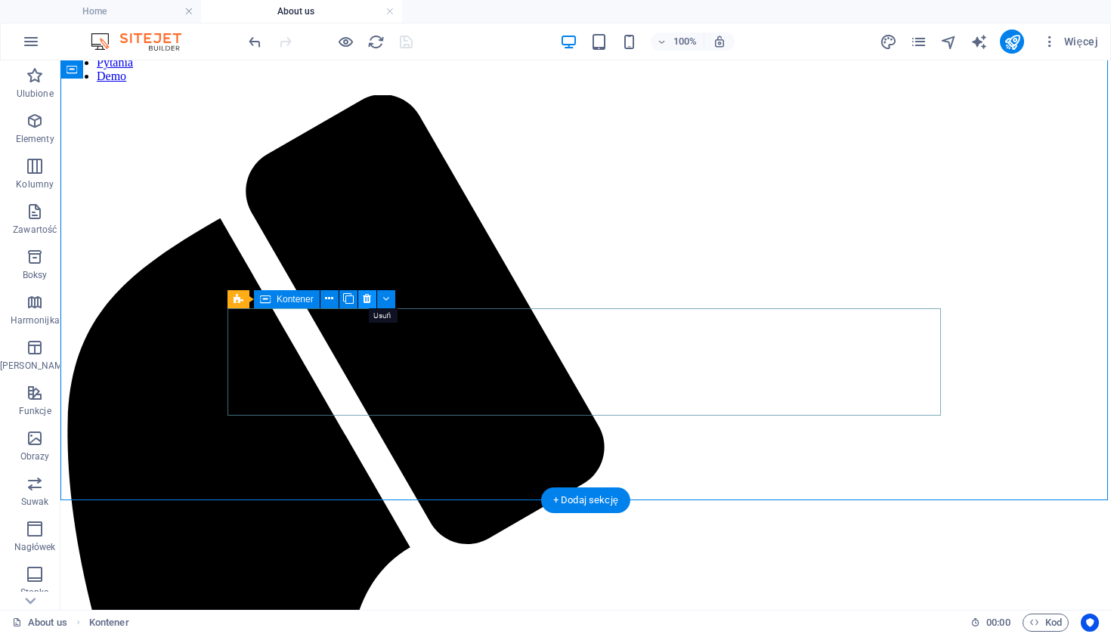
click at [369, 304] on icon at bounding box center [367, 299] width 8 height 16
click at [364, 292] on icon at bounding box center [367, 299] width 8 height 16
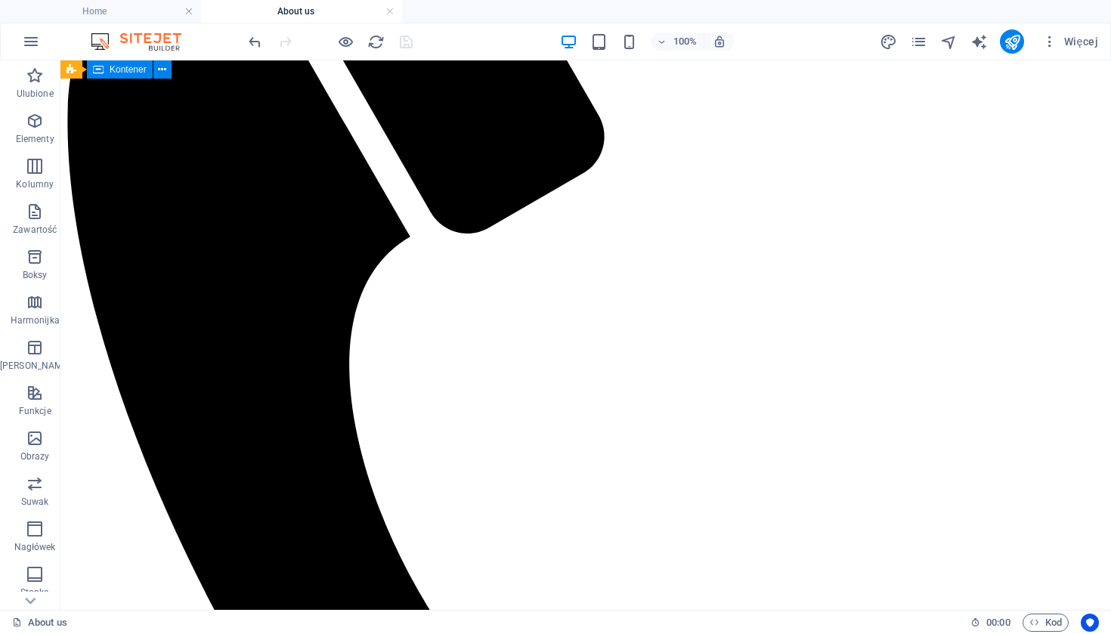
scroll to position [1310, 0]
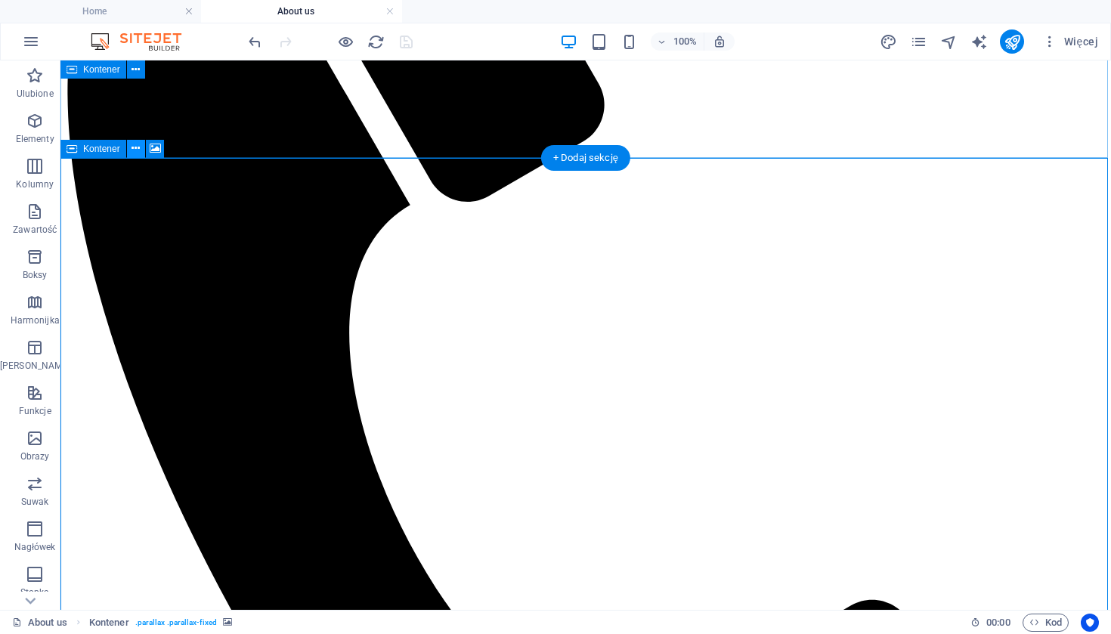
click at [130, 148] on button at bounding box center [136, 149] width 18 height 18
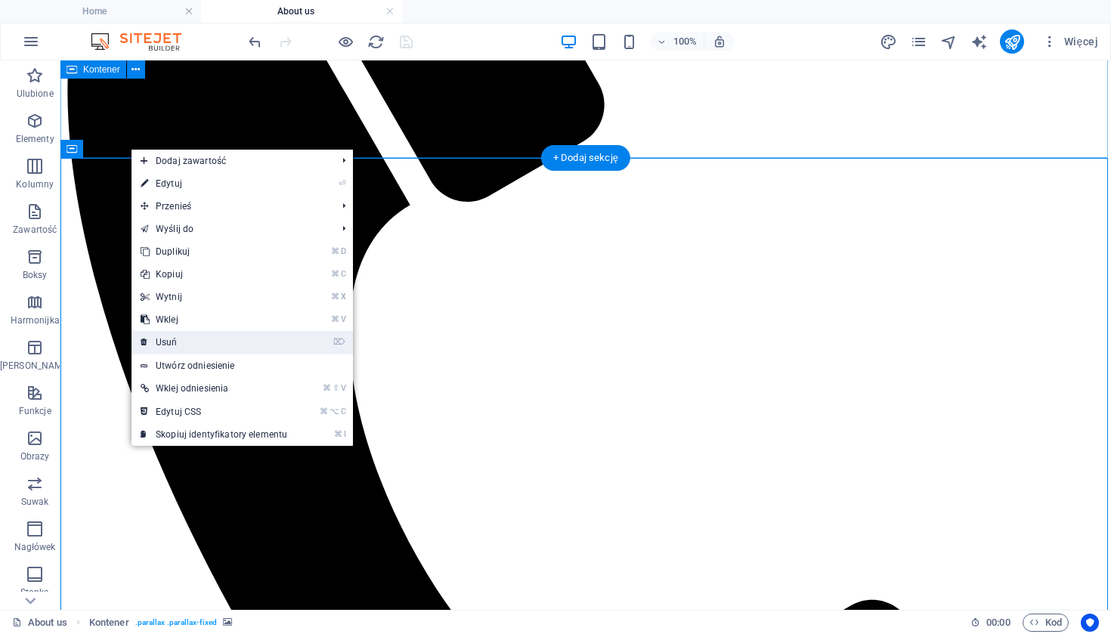
click at [193, 341] on link "⌦ Usuń" at bounding box center [214, 342] width 165 height 23
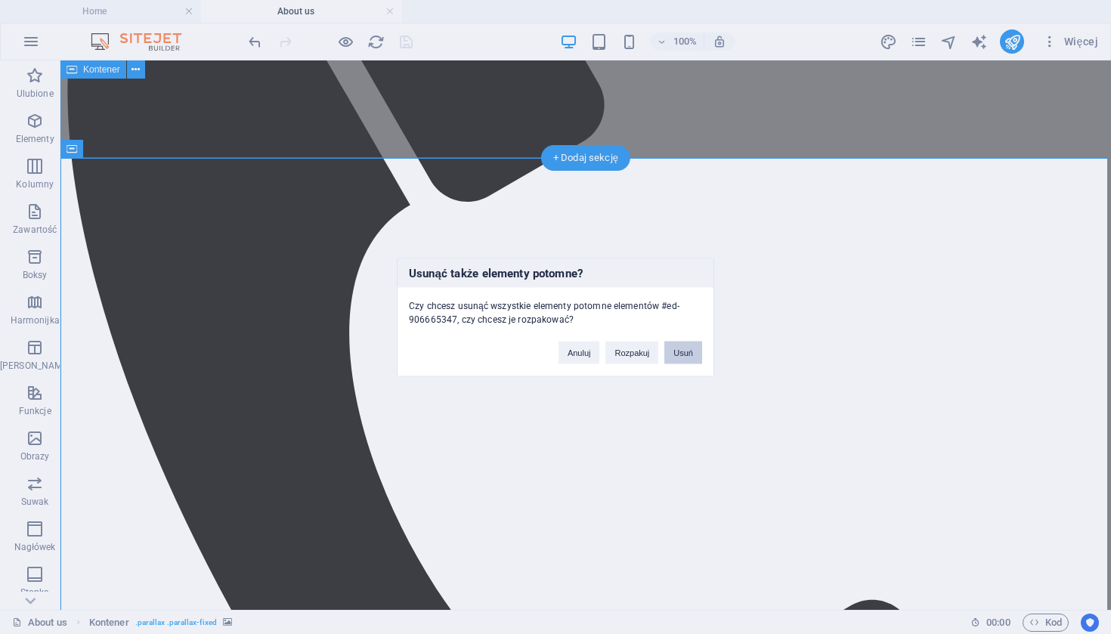
click at [692, 350] on button "Usuń" at bounding box center [683, 352] width 38 height 23
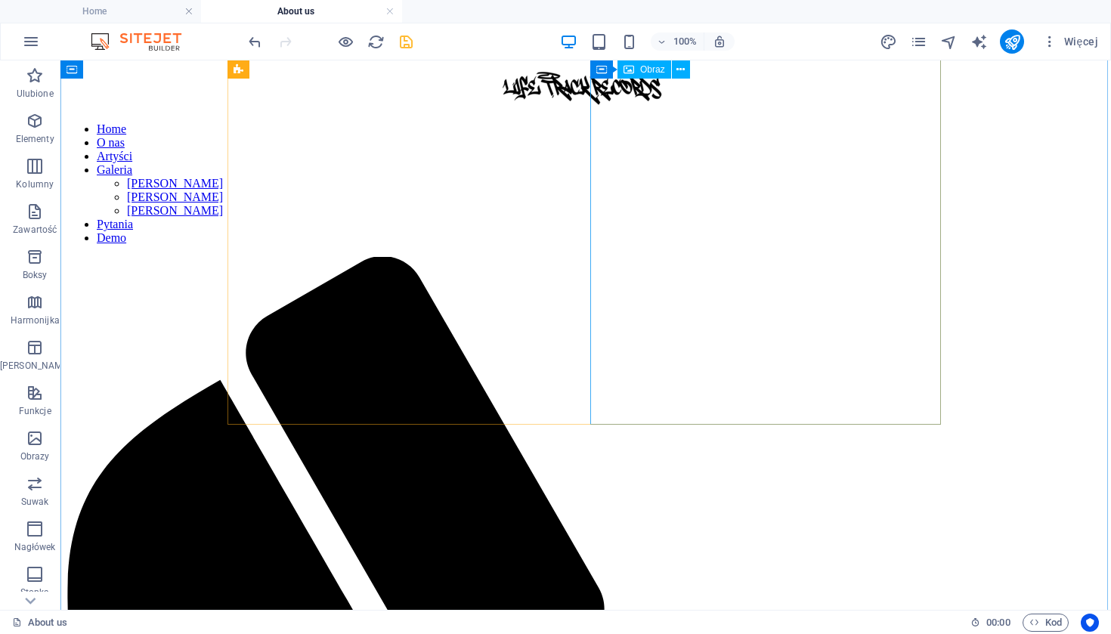
scroll to position [803, 0]
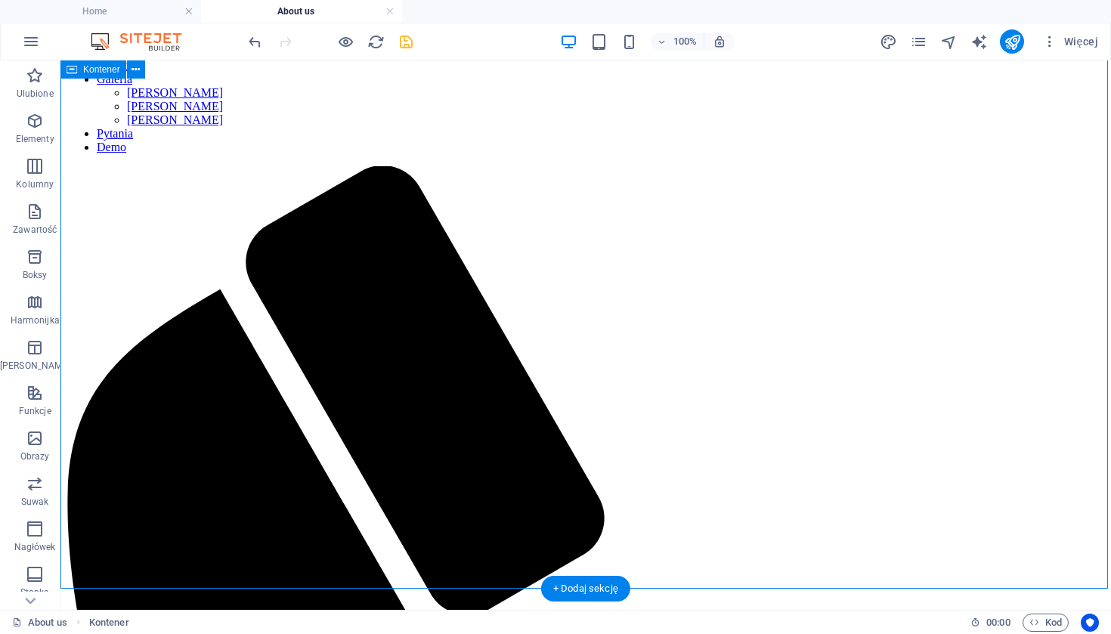
scroll to position [911, 0]
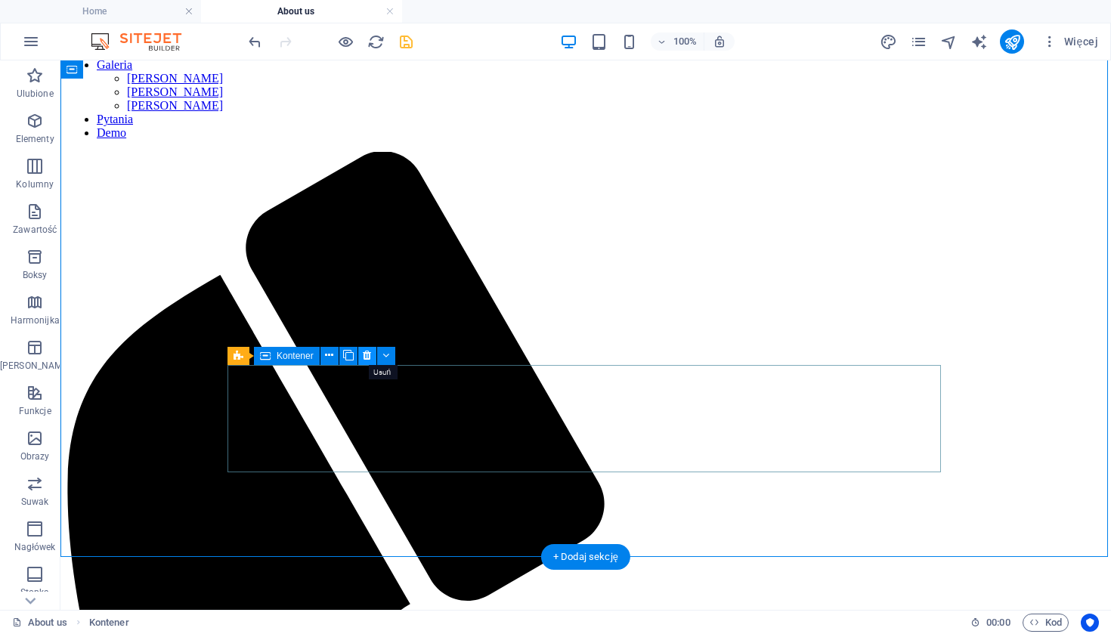
click at [367, 357] on icon at bounding box center [367, 356] width 8 height 16
click at [371, 356] on icon at bounding box center [367, 356] width 8 height 16
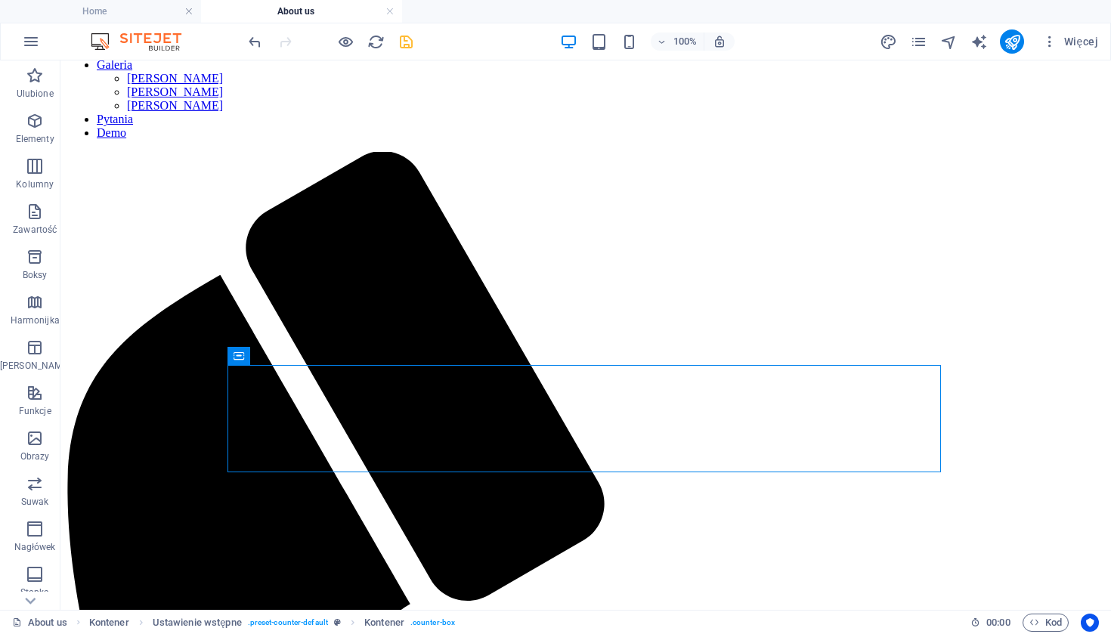
click at [405, 51] on div at bounding box center [330, 41] width 169 height 24
click at [408, 42] on icon "save" at bounding box center [406, 41] width 17 height 17
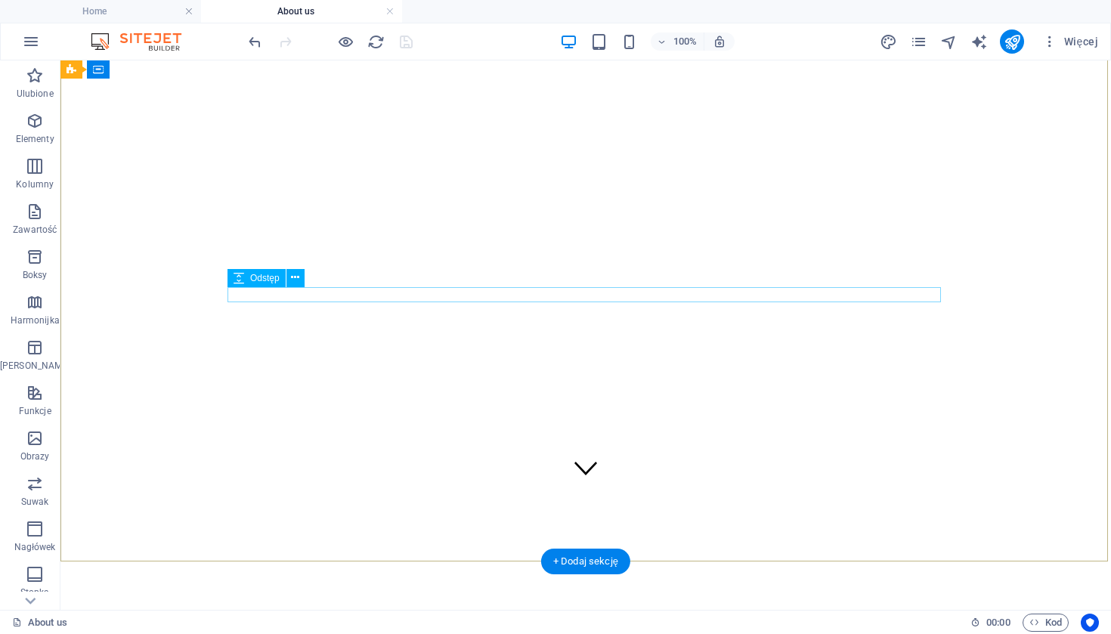
scroll to position [29, 0]
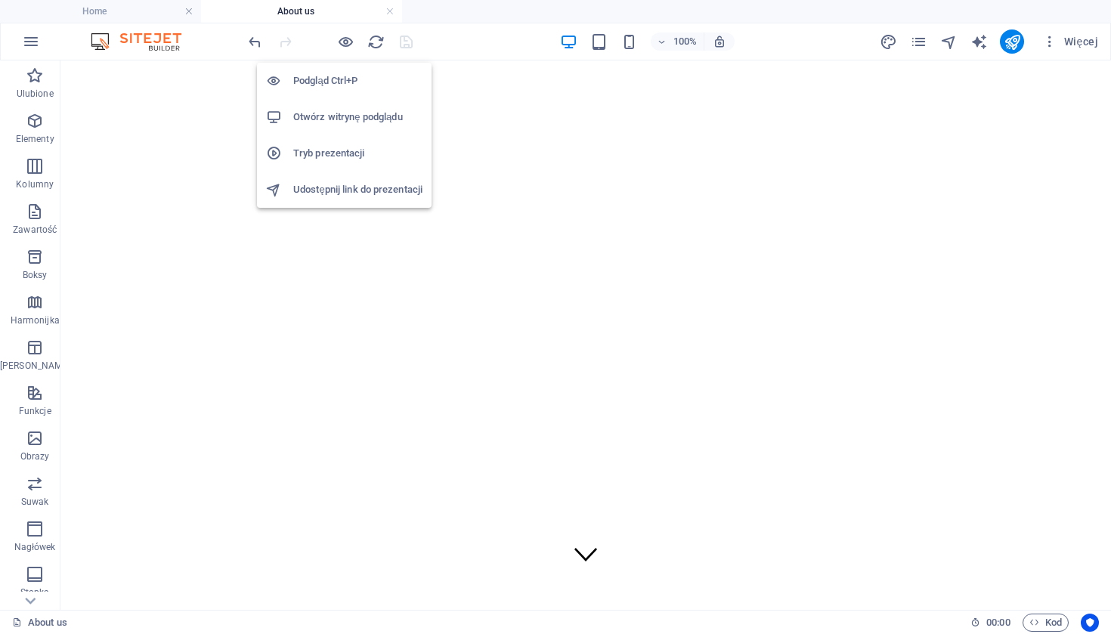
click at [340, 112] on h6 "Otwórz witrynę podglądu" at bounding box center [357, 117] width 129 height 18
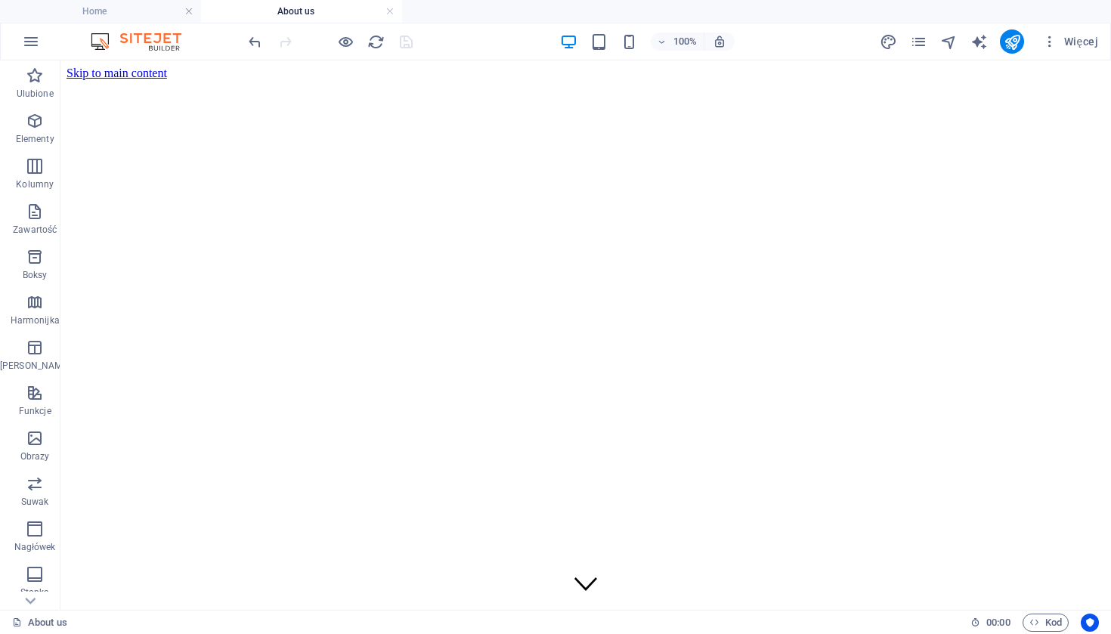
scroll to position [0, 0]
click at [88, 10] on h4 "Home" at bounding box center [100, 11] width 201 height 17
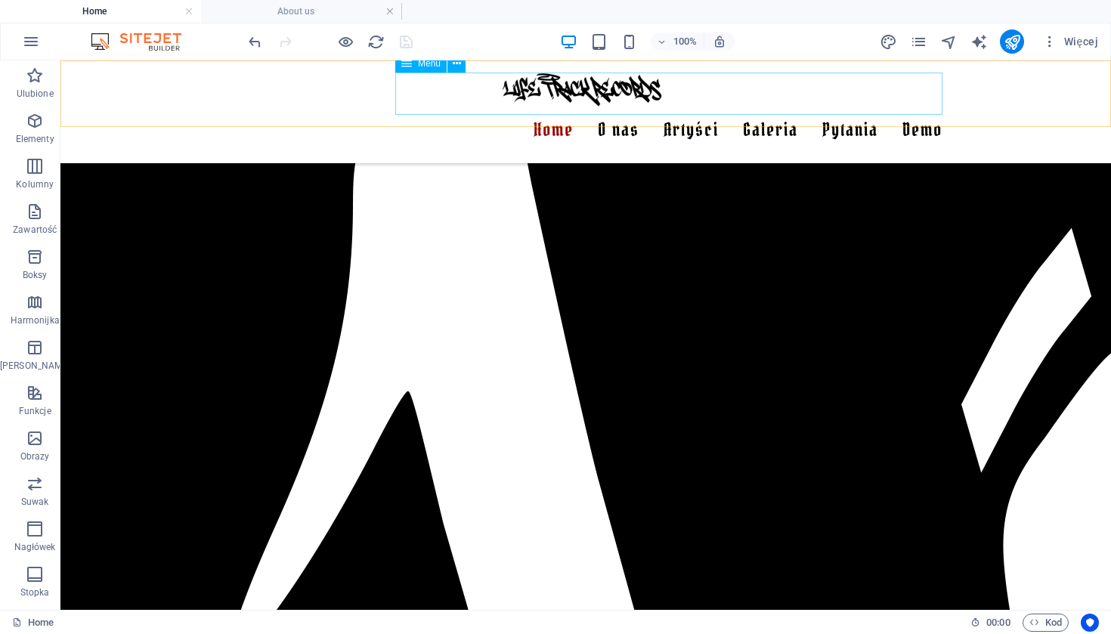
click at [768, 109] on nav "Home O nas Artyści Galeria Sonia Xoe Laura Joe John Doe Pytania Demo" at bounding box center [585, 130] width 713 height 42
click at [692, 109] on nav "Home O nas Artyści Galeria Sonia Xoe Laura Joe John Doe Pytania Demo" at bounding box center [585, 130] width 713 height 42
select select
select select "1"
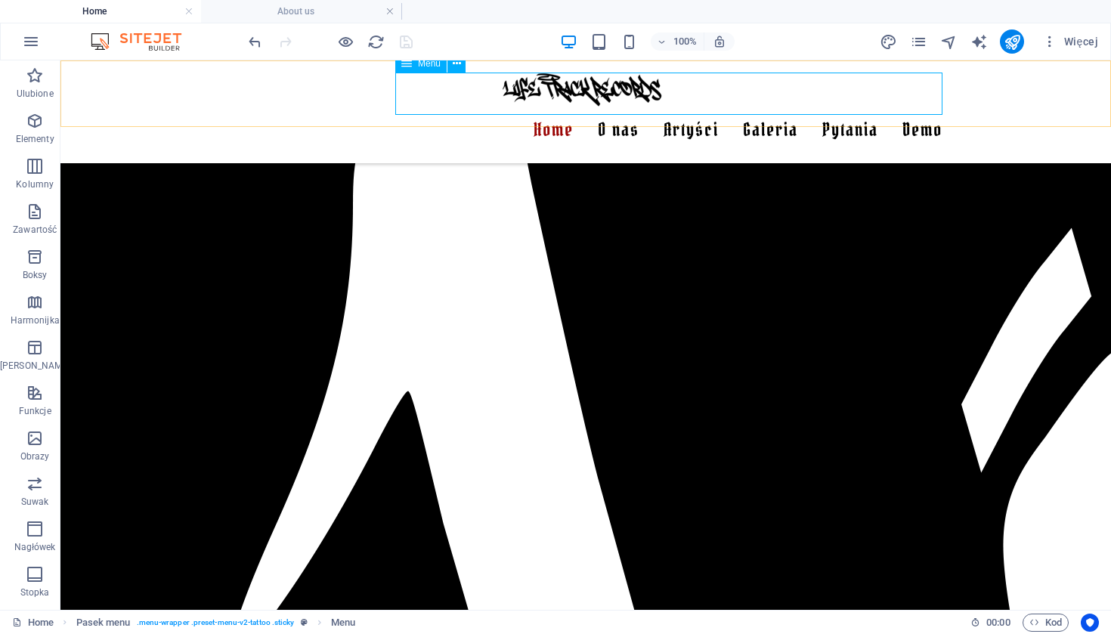
select select
select select "2"
select select
select select "3"
select select
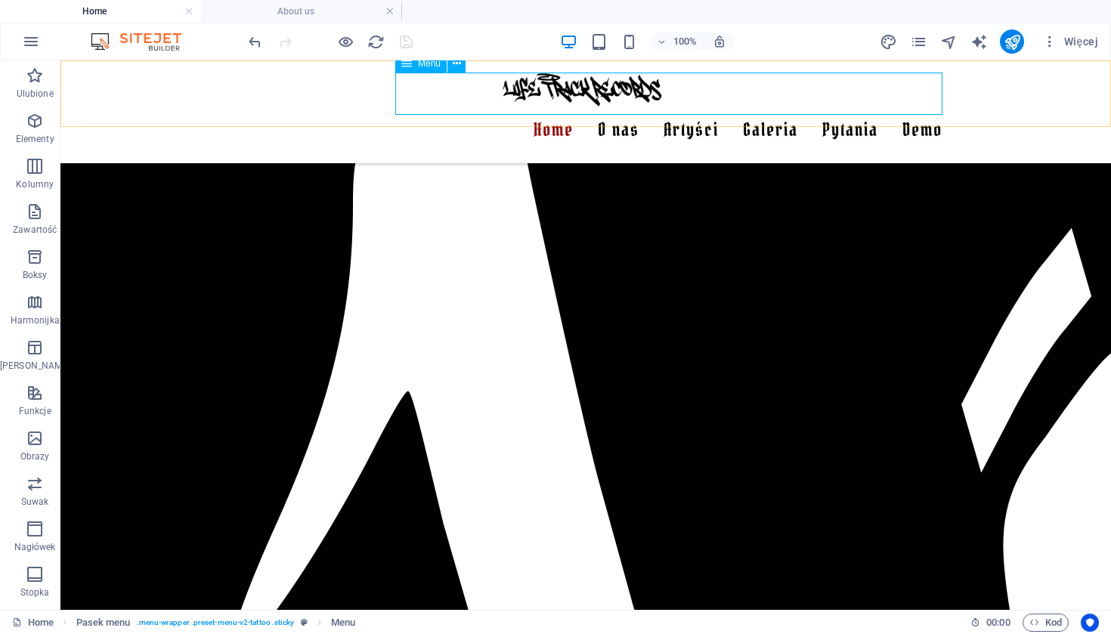
select select
select select "4"
select select
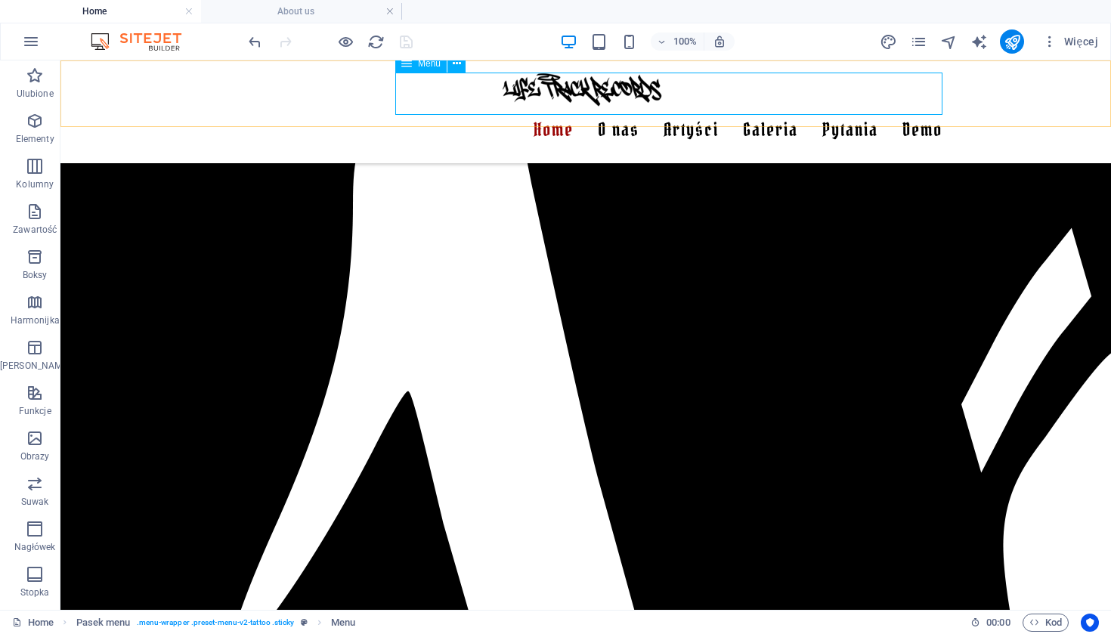
select select "5"
select select
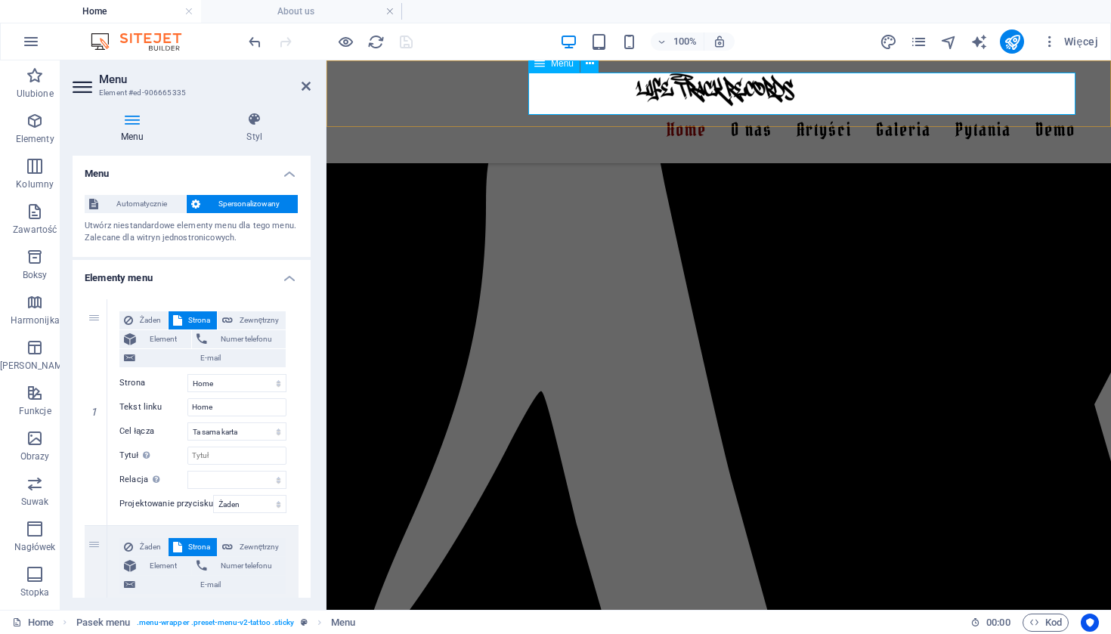
click at [825, 109] on nav "Home O nas Artyści Galeria Sonia Xoe Laura Joe John Doe Pytania Demo" at bounding box center [718, 130] width 713 height 42
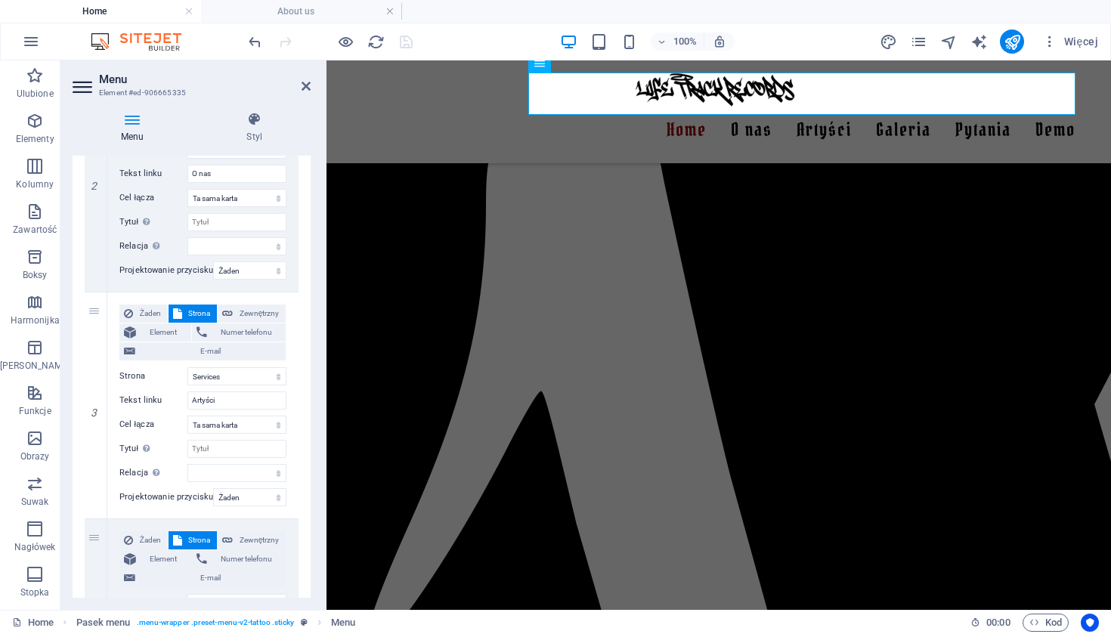
scroll to position [462, 0]
click at [97, 404] on icon at bounding box center [95, 403] width 8 height 11
select select
select select "3"
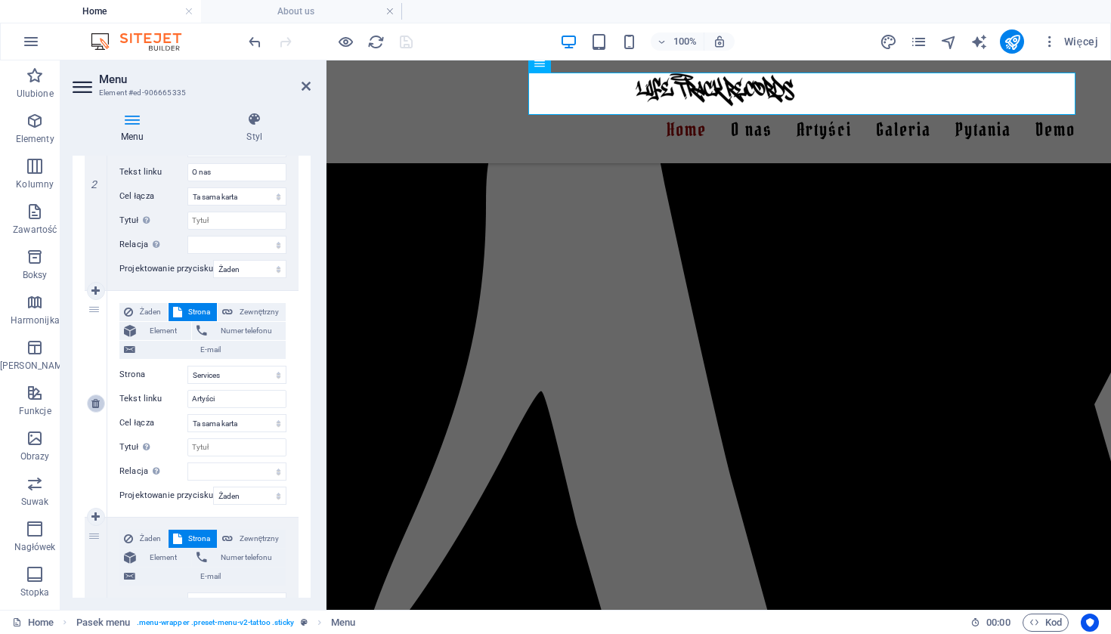
type input "Galeria"
select select
select select "4"
type input "Pytania"
select select
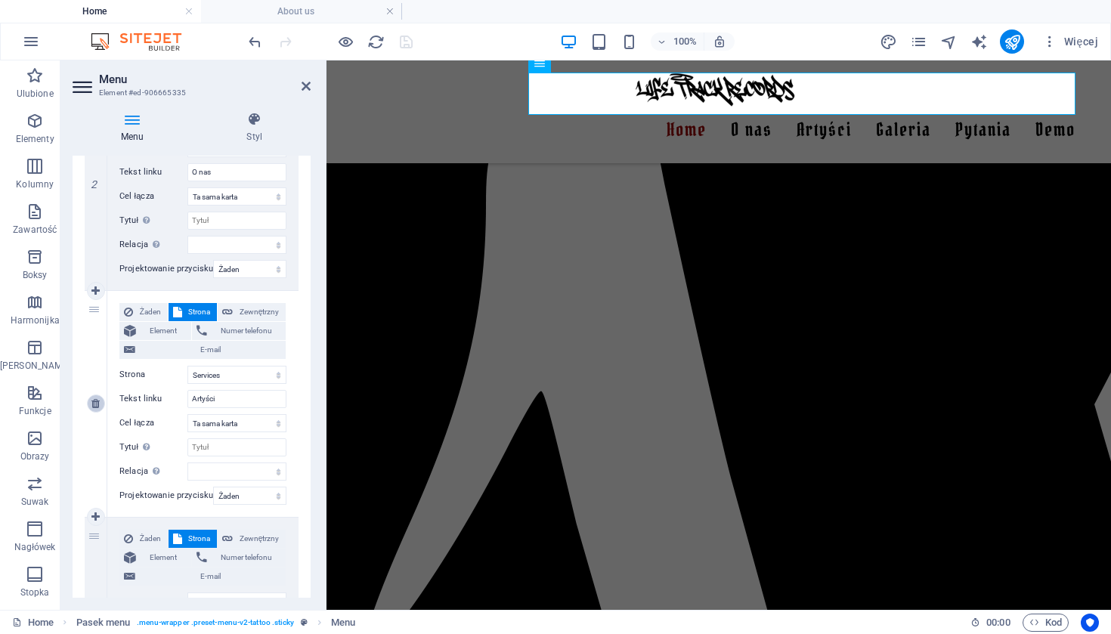
select select "5"
type input "Demo"
select select
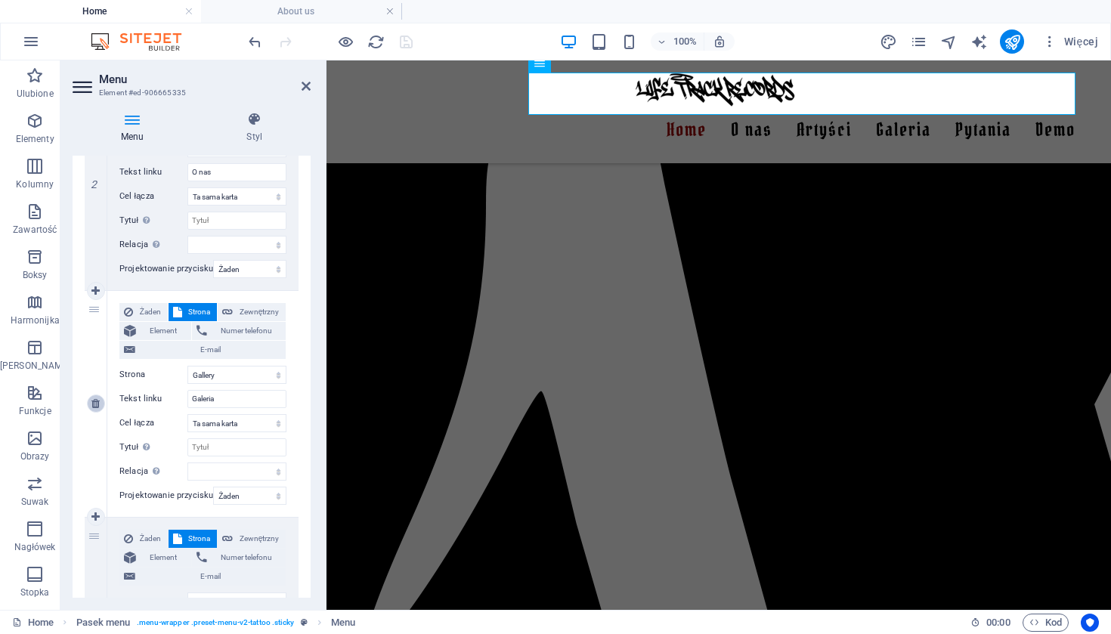
select select
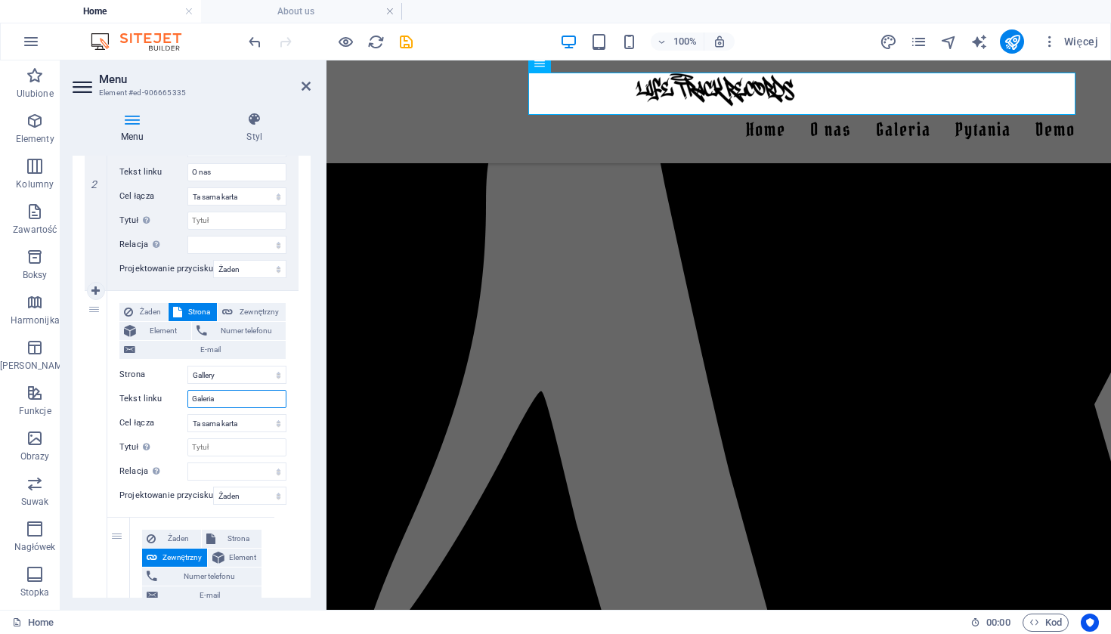
drag, startPoint x: 223, startPoint y: 397, endPoint x: 134, endPoint y: 397, distance: 89.2
click at [134, 397] on div "Tekst linku Galeria" at bounding box center [202, 399] width 167 height 18
click at [221, 395] on input "Galeria" at bounding box center [236, 399] width 99 height 18
drag, startPoint x: 239, startPoint y: 396, endPoint x: 188, endPoint y: 395, distance: 50.7
click at [188, 395] on input "Galeria" at bounding box center [236, 399] width 99 height 18
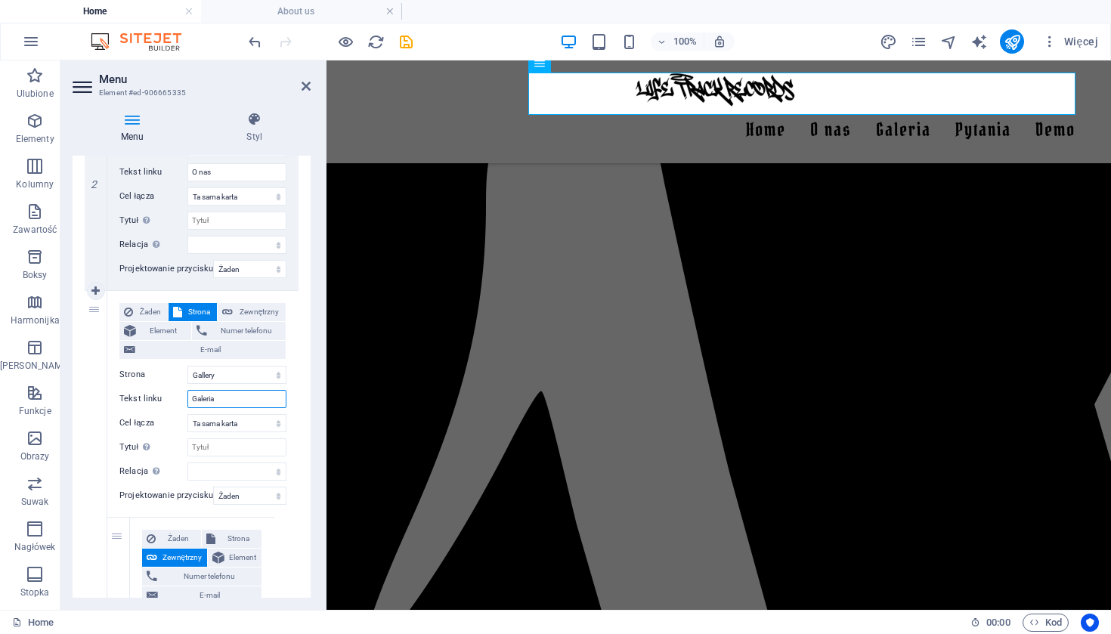
type input "A"
select select
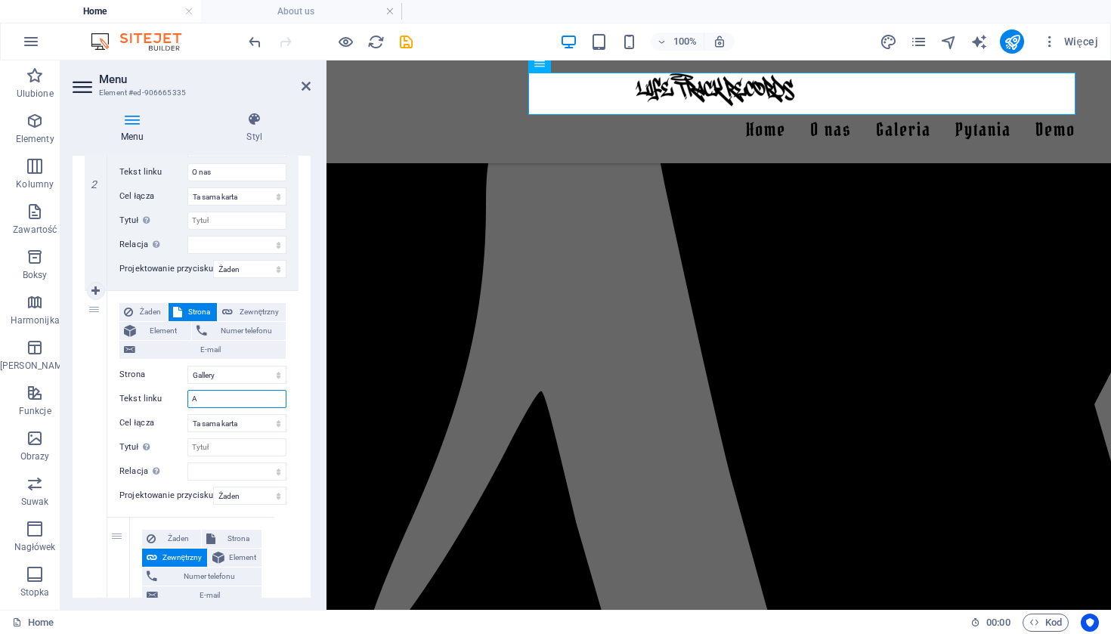
select select
type input "Arty"
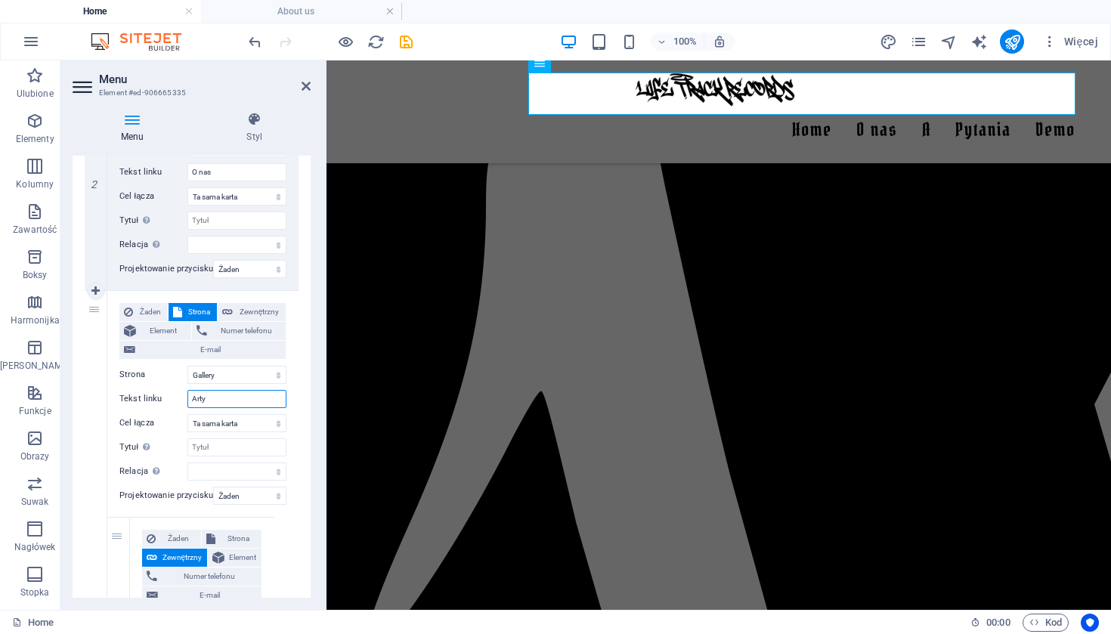
select select
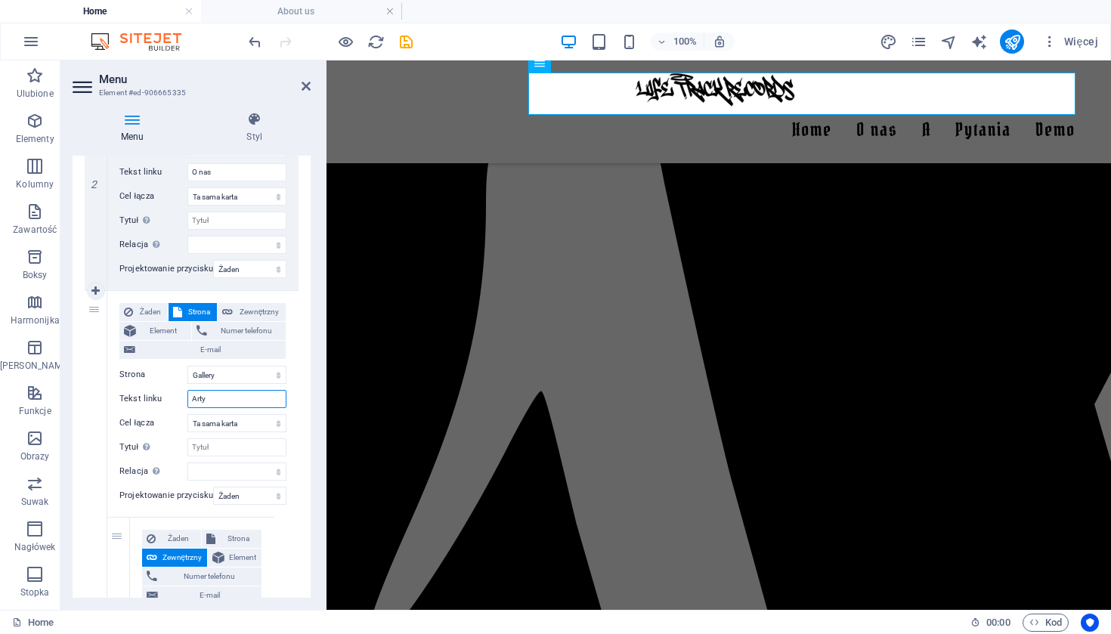
select select
type input "Artyści"
select select
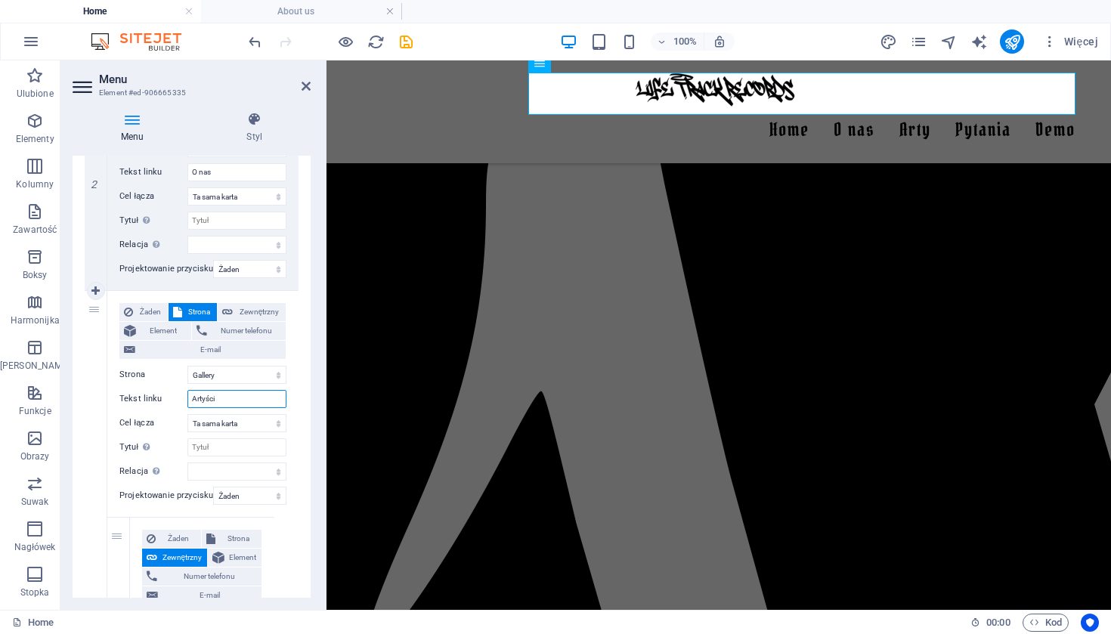
select select
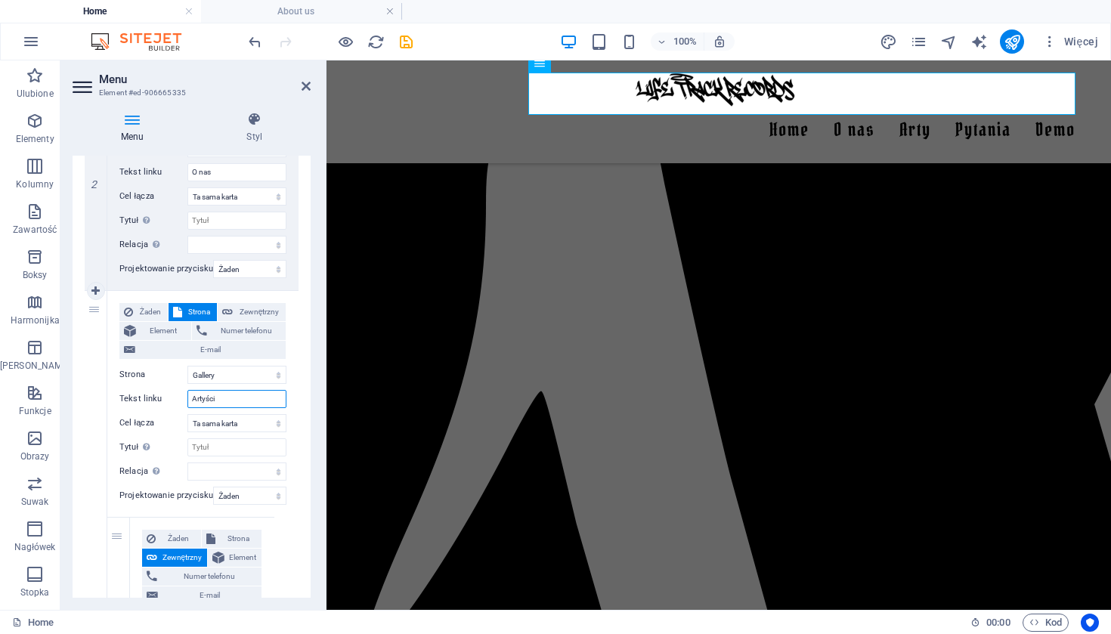
select select
type input "Artyści"
click at [406, 39] on icon "save" at bounding box center [406, 41] width 17 height 17
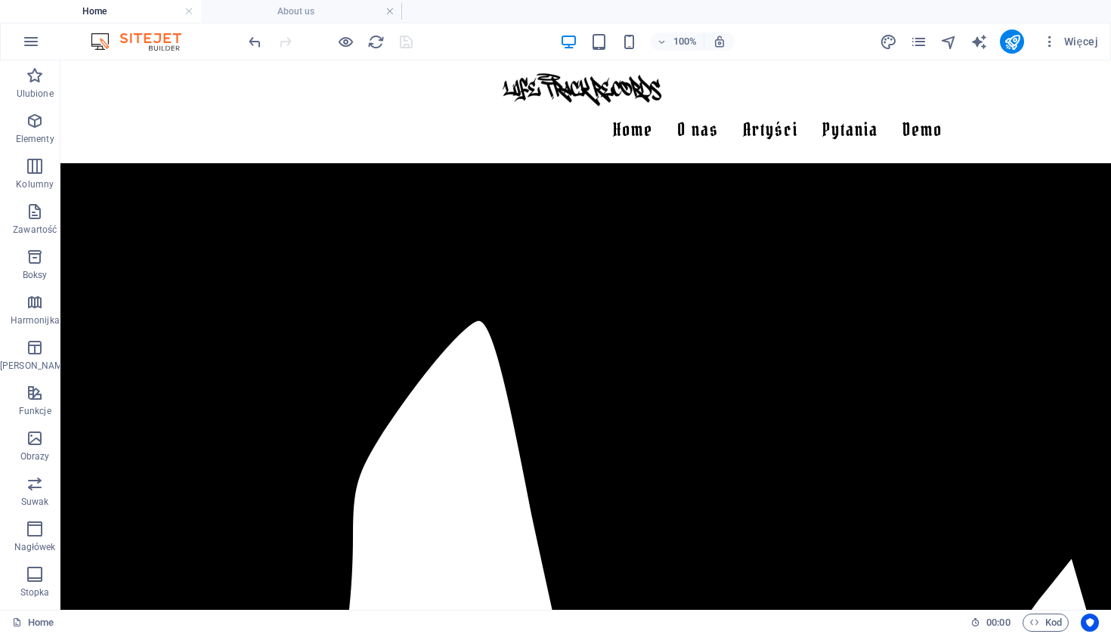
scroll to position [1017, 0]
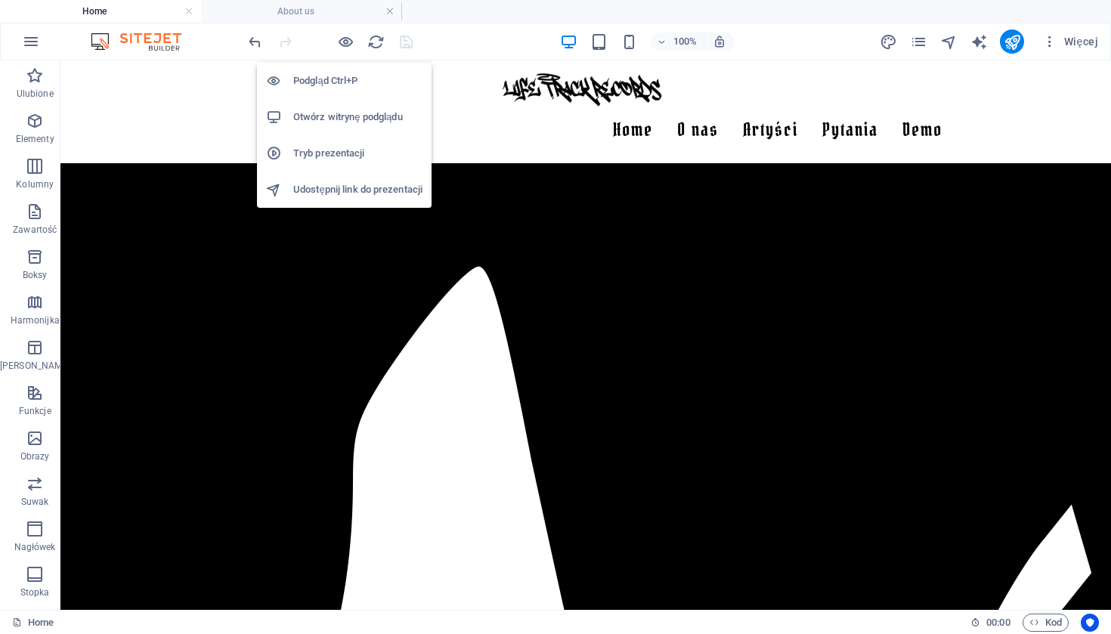
click at [348, 127] on li "Otwórz witrynę podglądu" at bounding box center [344, 117] width 175 height 36
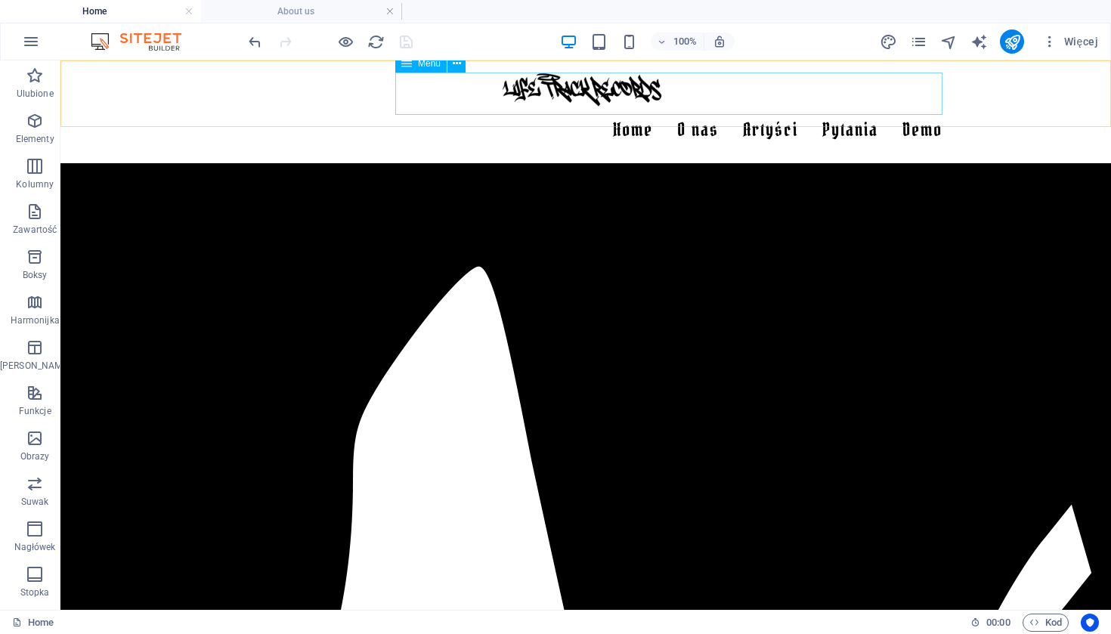
click at [648, 109] on nav "Home O nas Artyści Sonia Xoe Laura Joe John Doe Pytania Demo" at bounding box center [585, 130] width 713 height 42
